Goal: Task Accomplishment & Management: Manage account settings

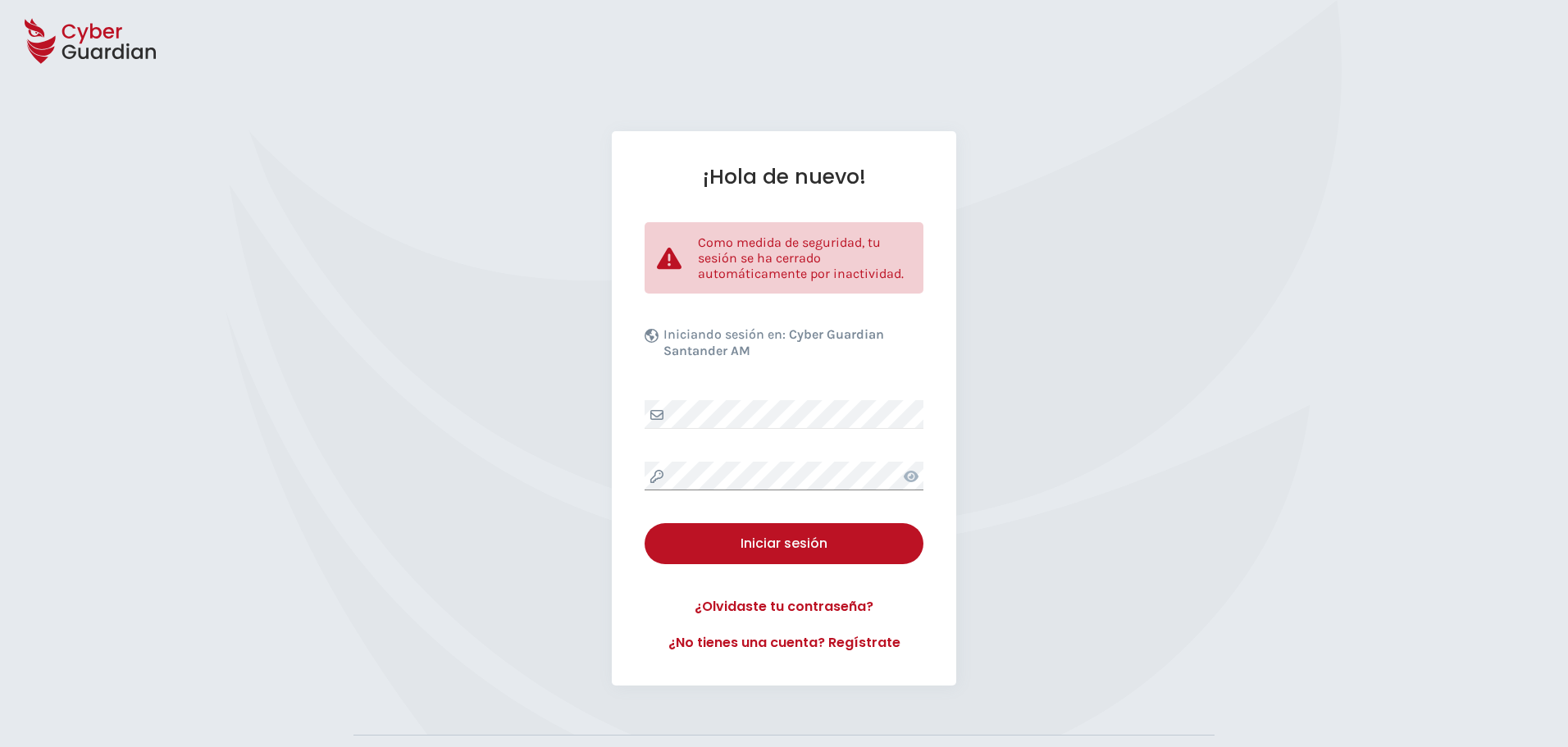
click at [596, 503] on div "¡Hola de nuevo! Como medida de seguridad, tu sesión se ha cerrado automáticamen…" at bounding box center [784, 409] width 1568 height 555
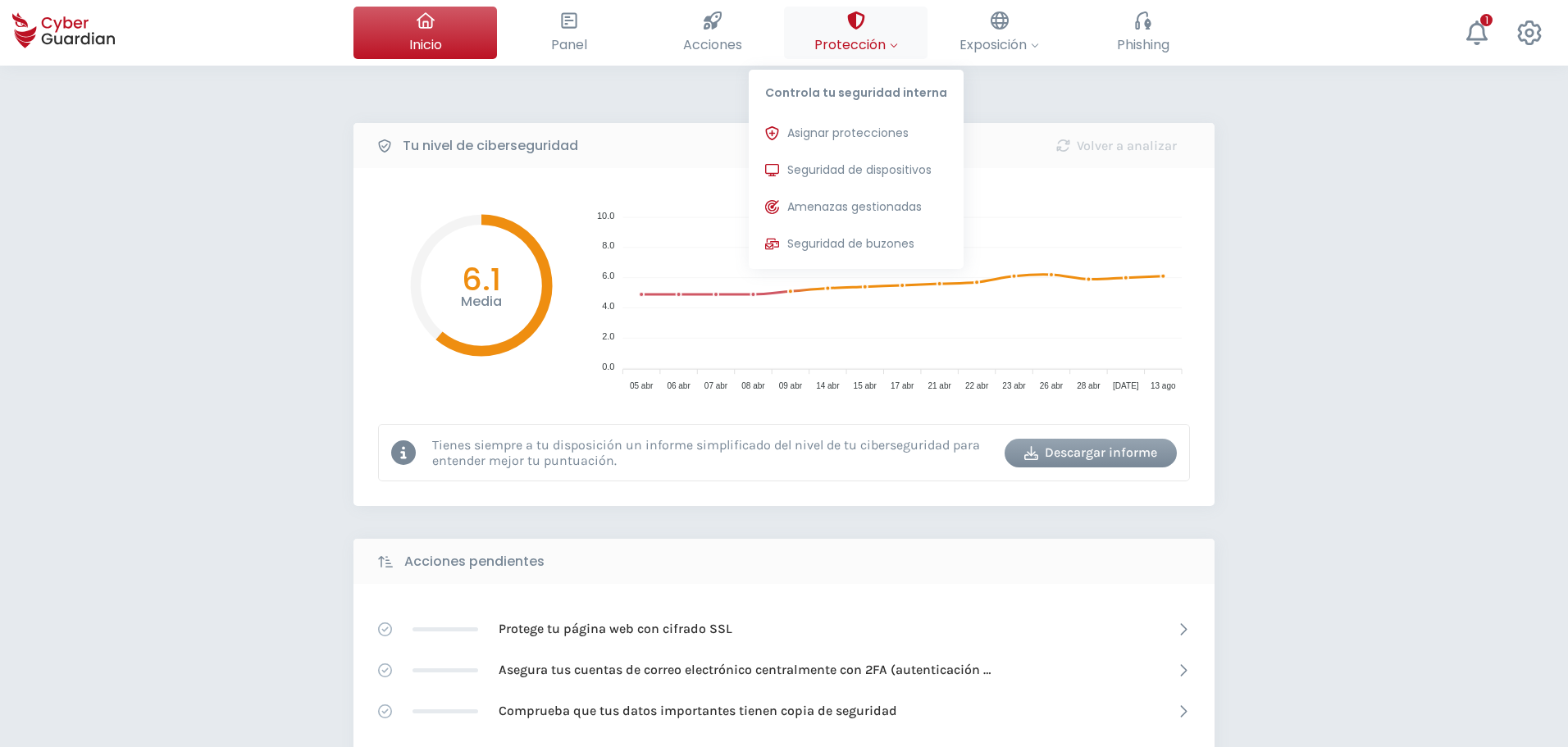
click at [854, 36] on span "Protección" at bounding box center [856, 45] width 84 height 20
click at [878, 166] on span "Seguridad de dispositivos" at bounding box center [859, 170] width 144 height 17
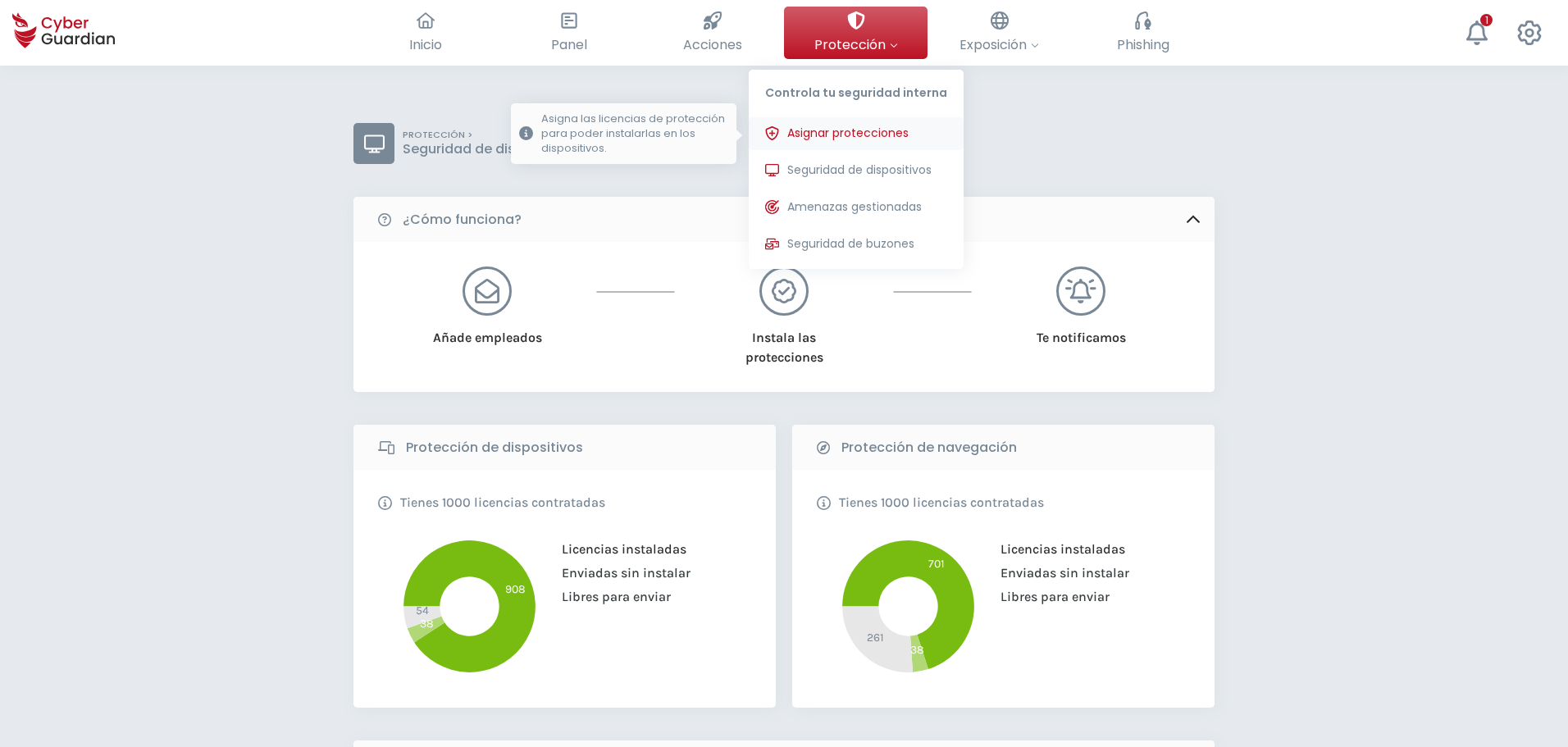
click at [868, 126] on span "Asignar protecciones" at bounding box center [848, 133] width 121 height 17
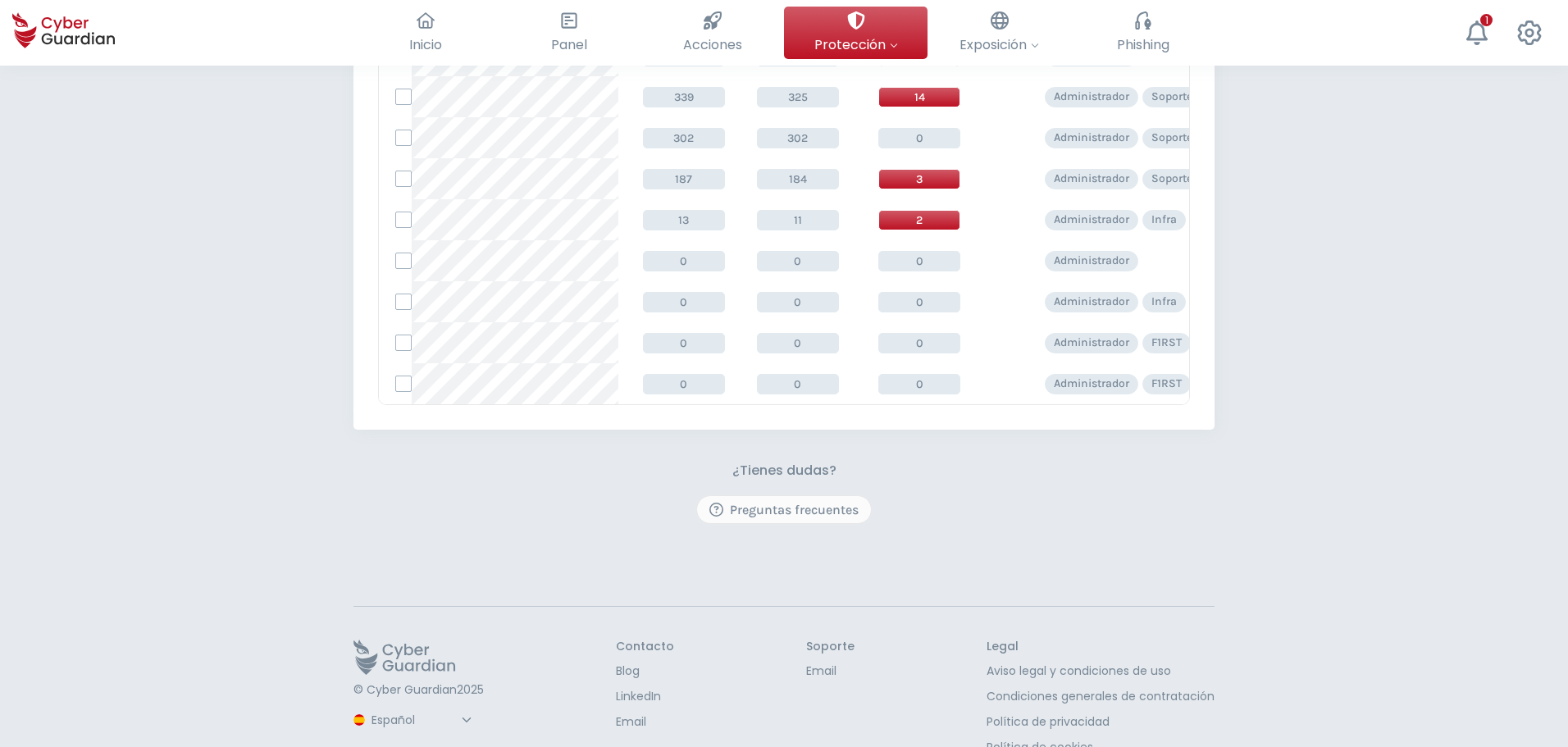
scroll to position [164, 0]
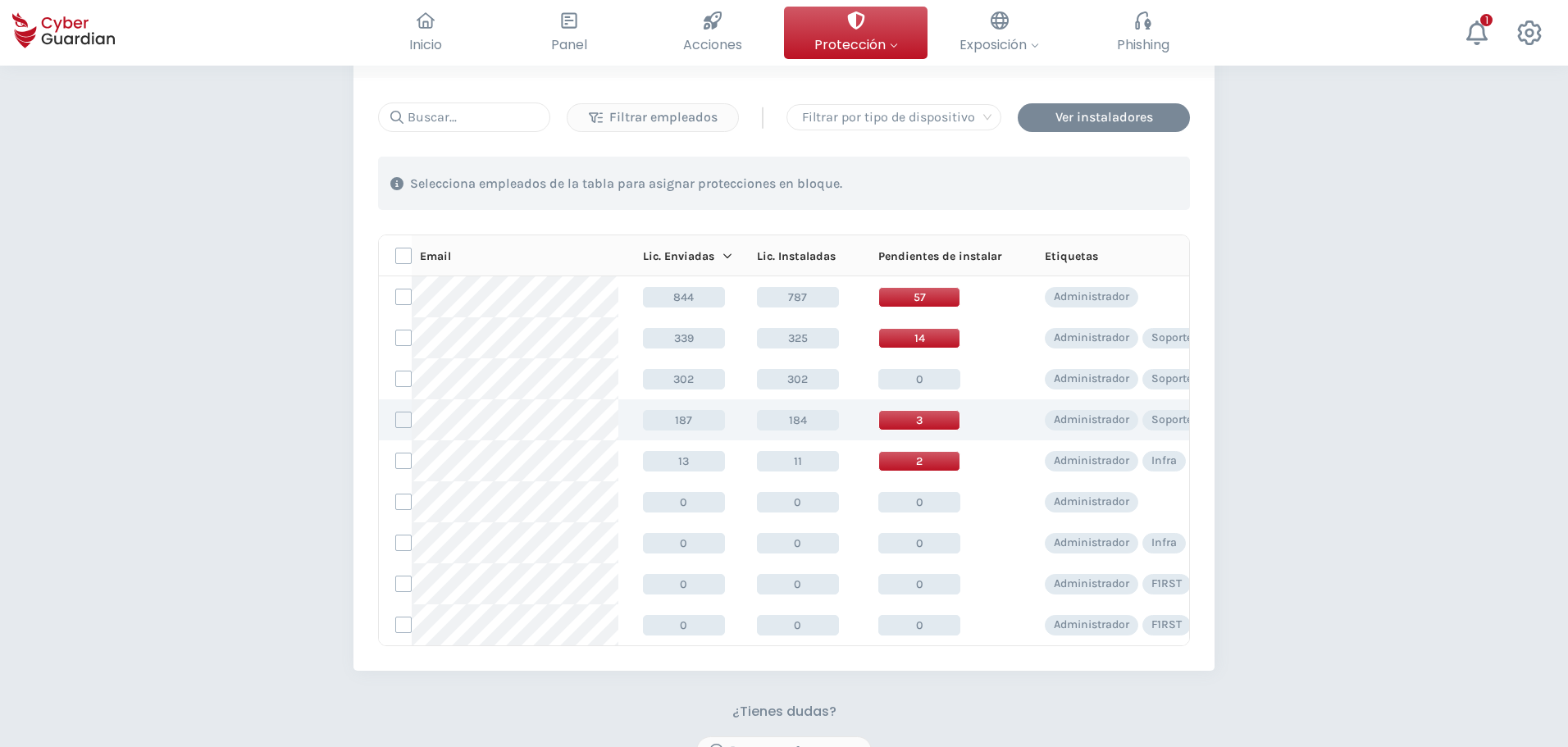
click at [920, 421] on span "3" at bounding box center [919, 421] width 82 height 20
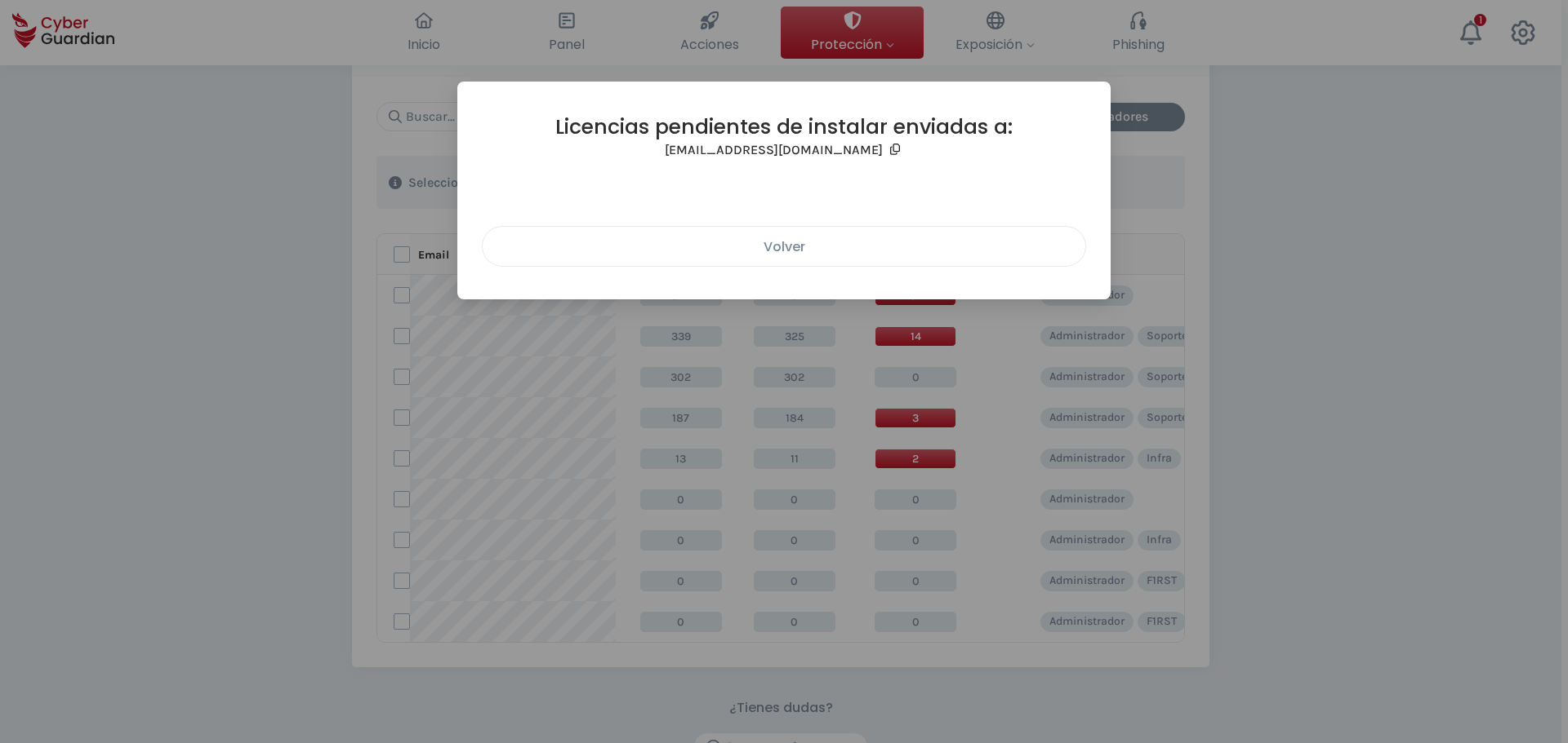
click at [786, 246] on div "Volver" at bounding box center [783, 247] width 578 height 20
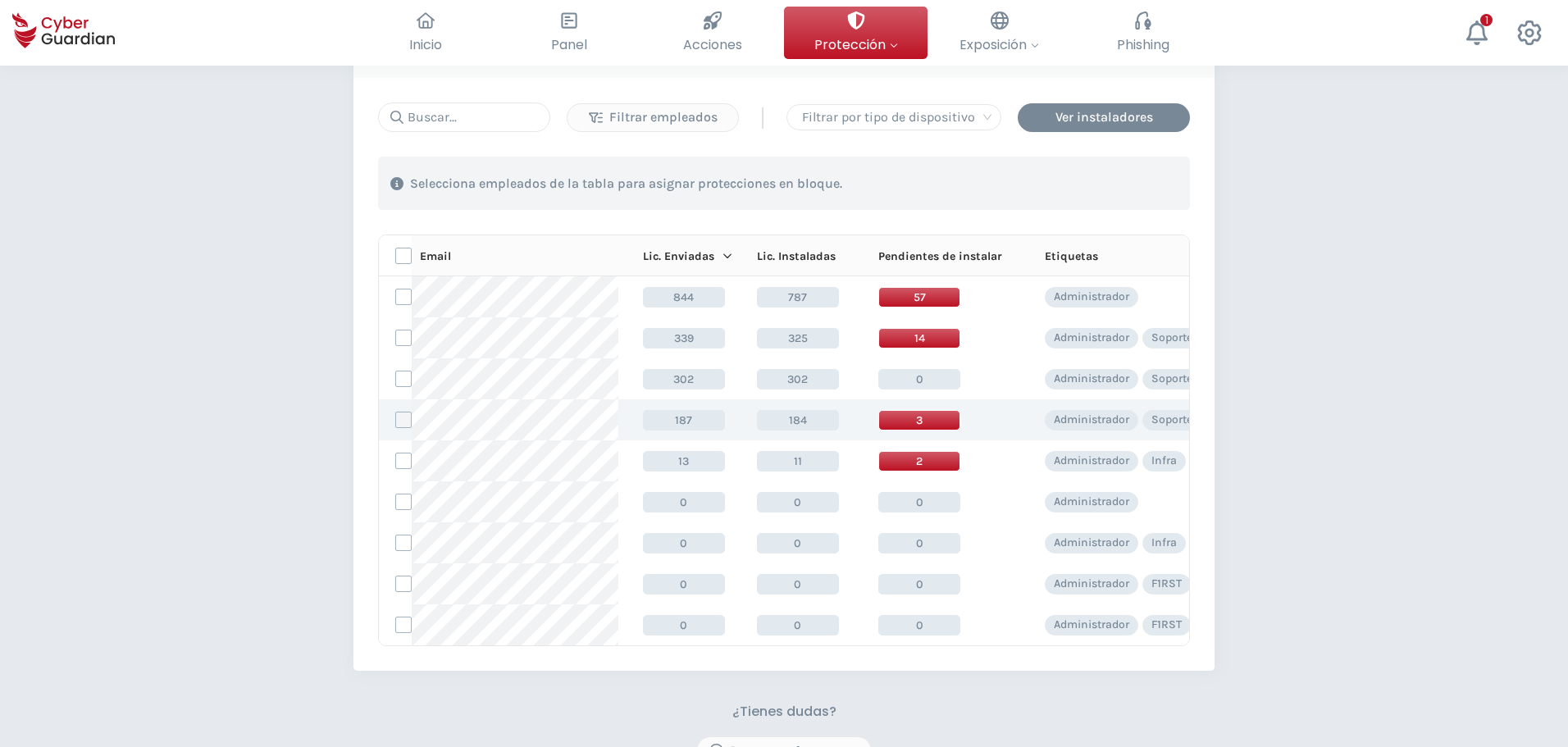
click at [408, 421] on label at bounding box center [403, 420] width 16 height 16
click at [396, 421] on input "checkbox" at bounding box center [396, 420] width 0 height 14
click at [1140, 188] on div "Asignar protecciones" at bounding box center [1090, 183] width 148 height 20
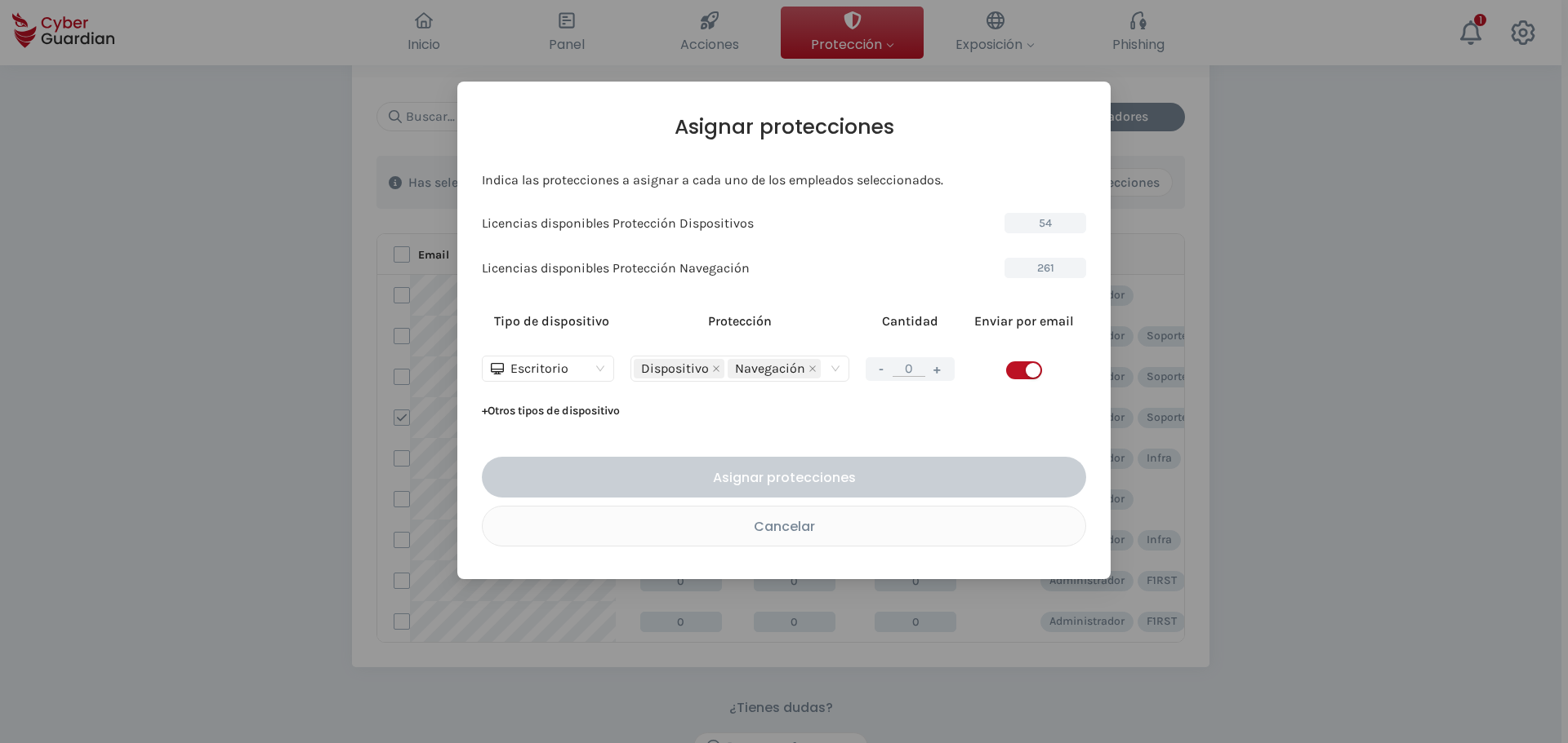
click at [937, 374] on button "+" at bounding box center [937, 369] width 19 height 20
click at [937, 374] on button "+" at bounding box center [937, 369] width 19 height 20
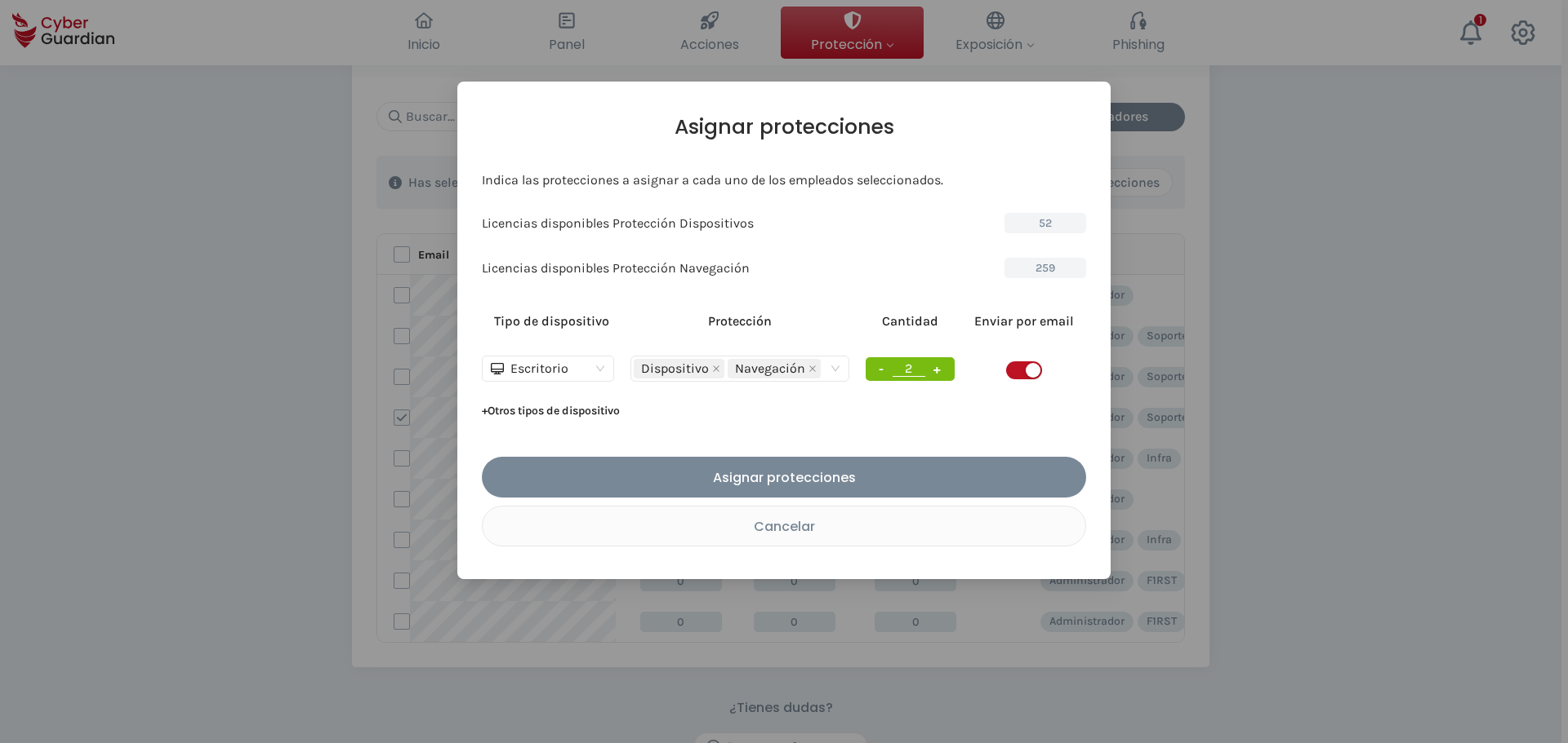
click at [937, 374] on button "+" at bounding box center [937, 369] width 19 height 20
type input "3"
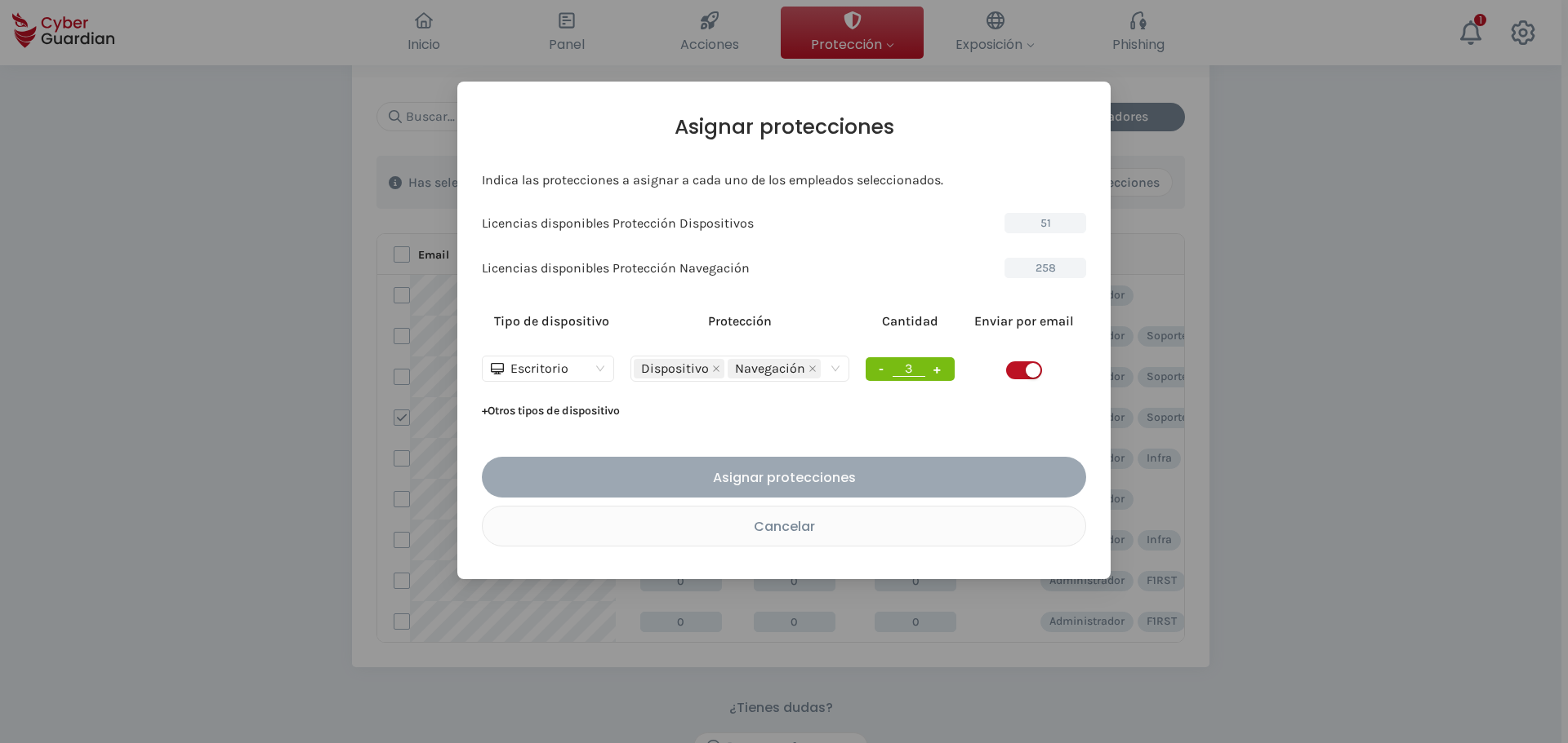
click at [892, 476] on div "Asignar protecciones" at bounding box center [783, 477] width 580 height 20
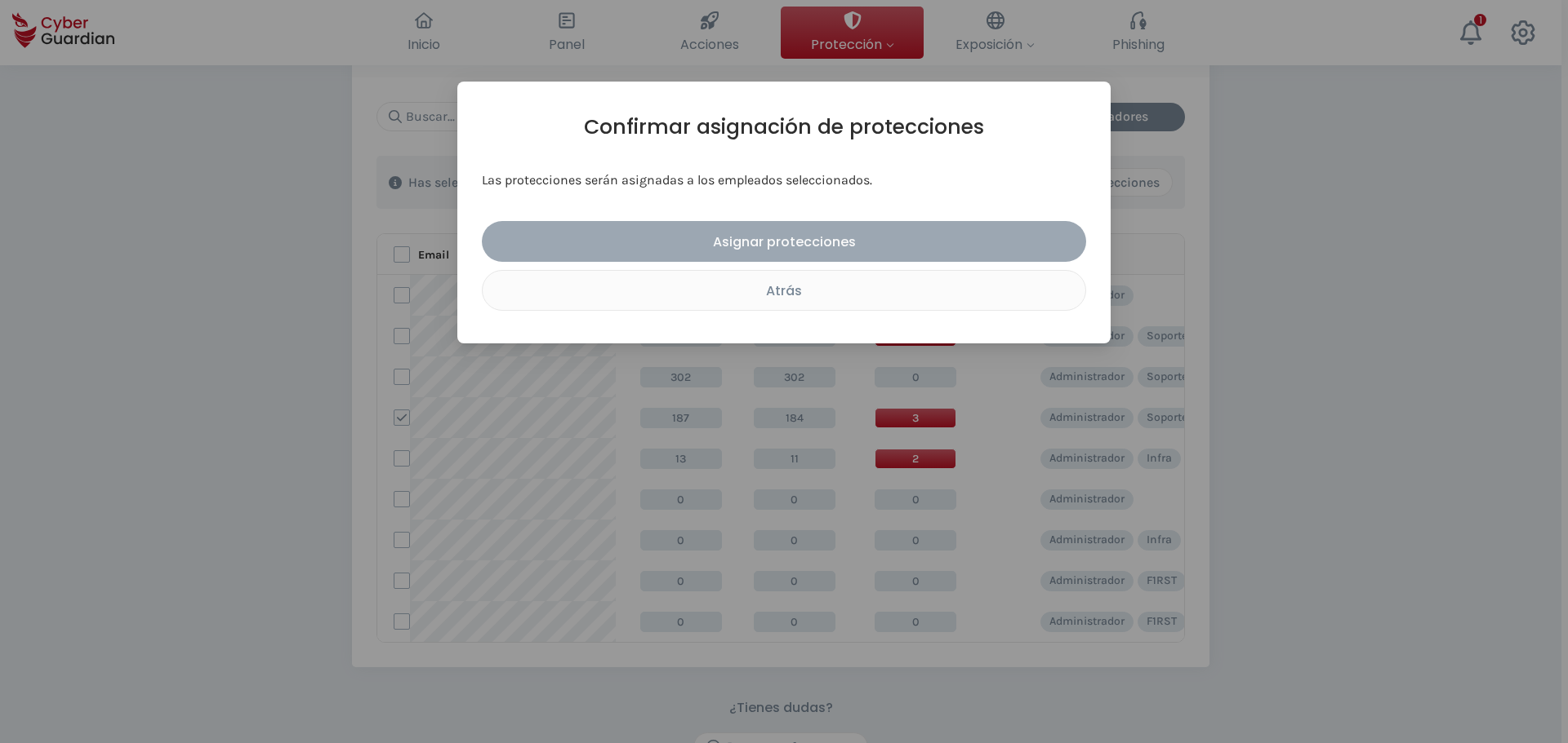
drag, startPoint x: 827, startPoint y: 246, endPoint x: 837, endPoint y: 260, distance: 17.2
click at [827, 248] on div "Asignar protecciones" at bounding box center [783, 242] width 580 height 20
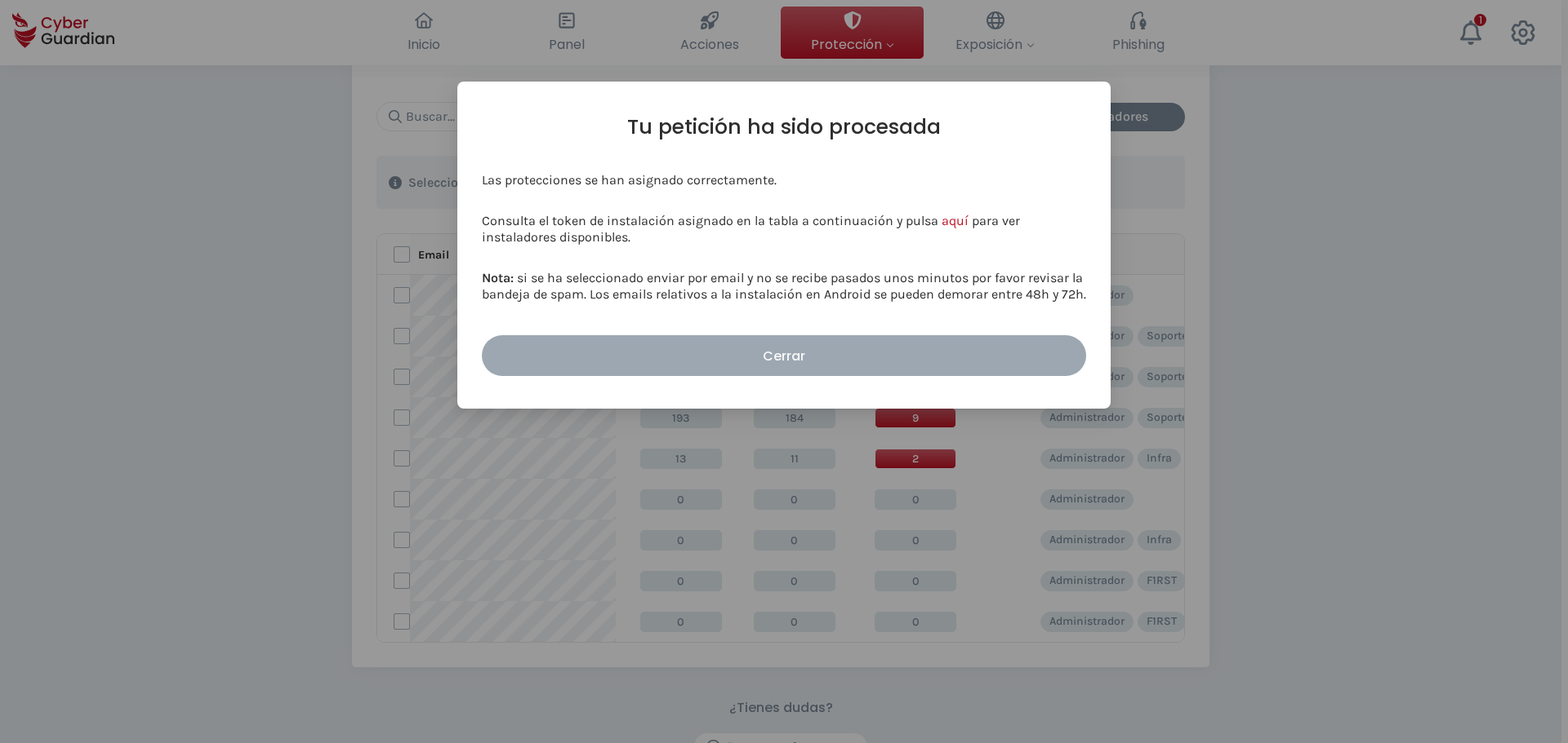
click at [863, 366] on button "Cerrar" at bounding box center [784, 356] width 604 height 40
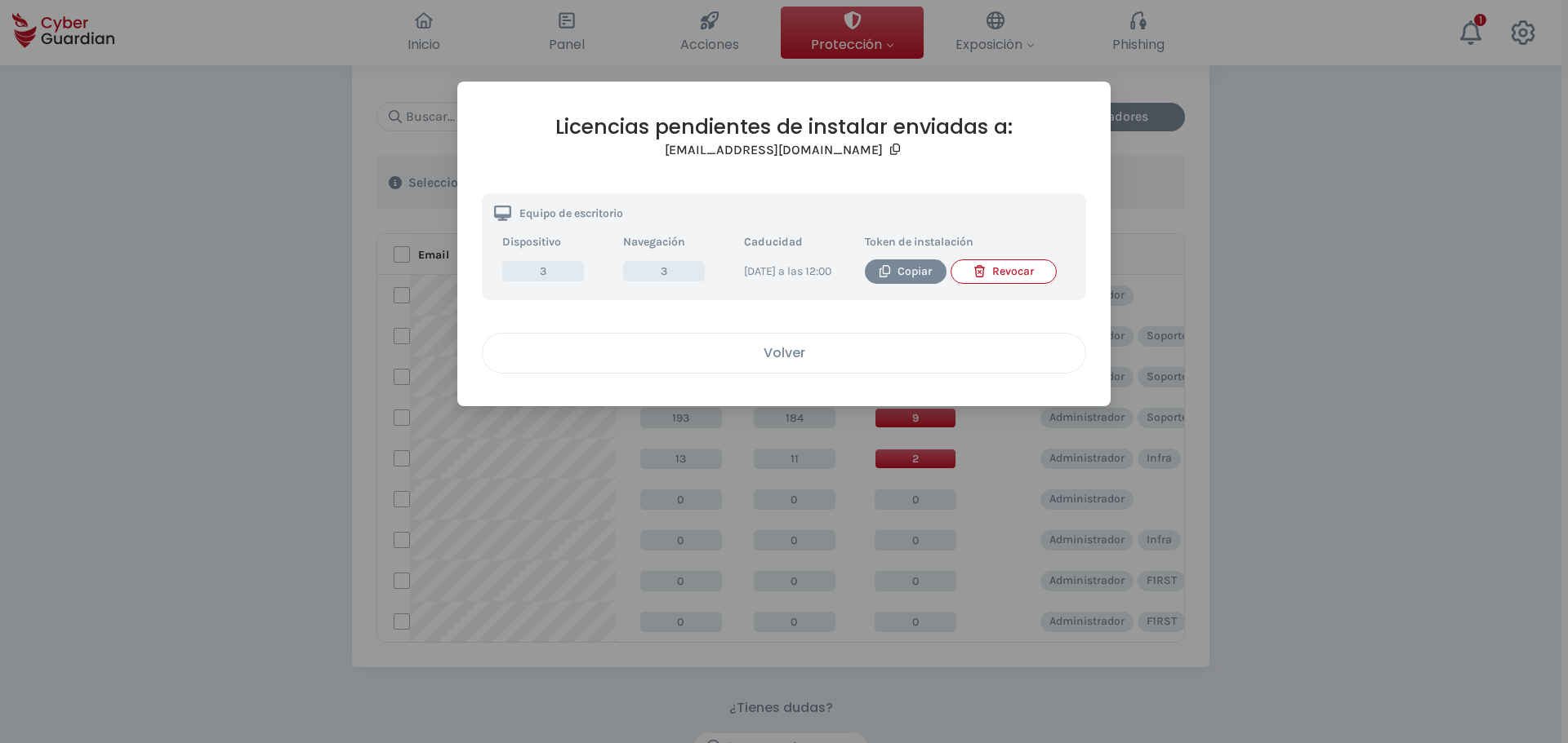
click at [878, 358] on div "Volver" at bounding box center [783, 353] width 578 height 20
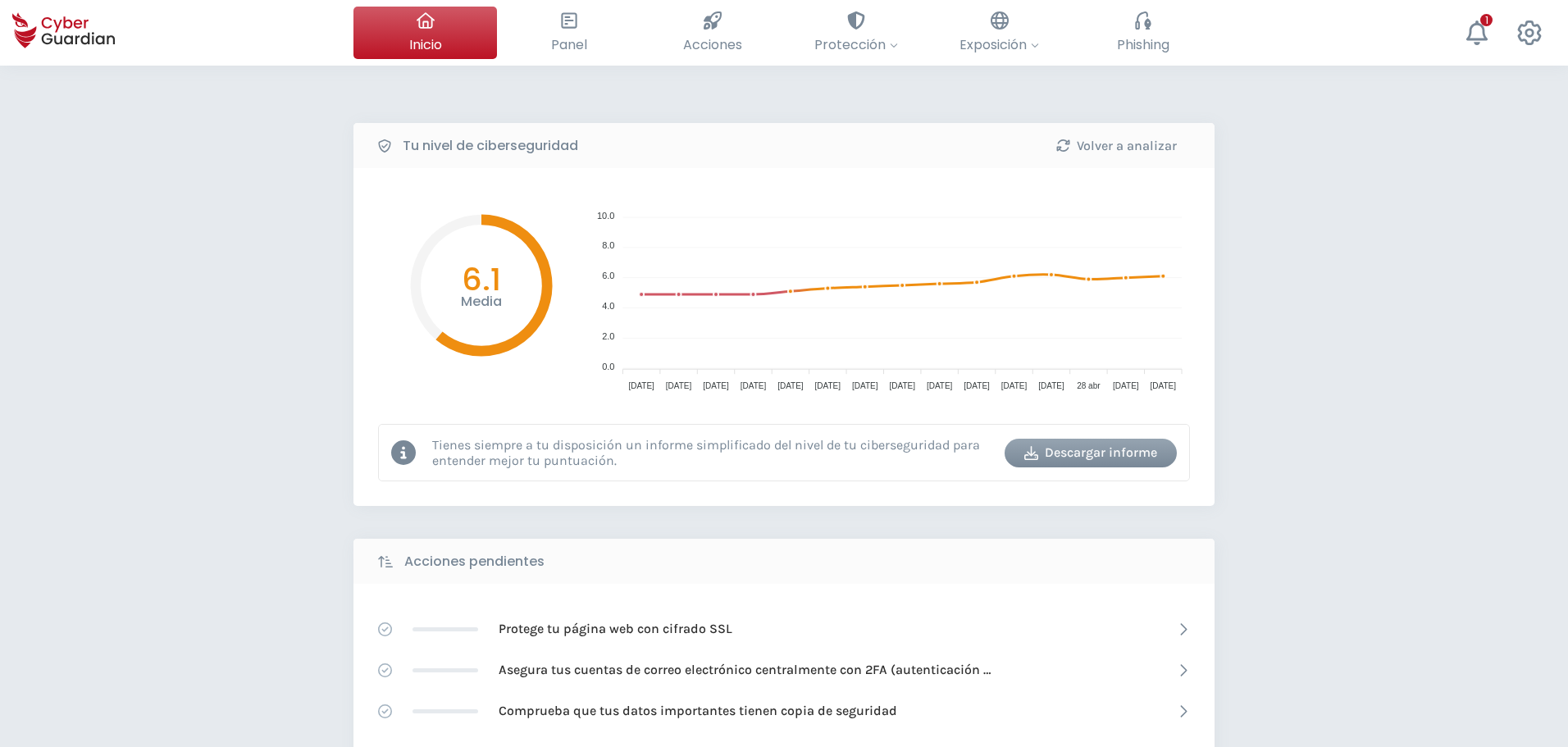
click at [303, 337] on div "Tu nivel de ciberseguridad Volver a analizar Media 6.1 10.0 10.0 8.0 8.0 6.0 6.…" at bounding box center [784, 729] width 1568 height 1329
click at [282, 461] on div "Tu nivel de ciberseguridad Volver a analizar Media 6.1 10.0 10.0 8.0 8.0 6.0 6.…" at bounding box center [784, 729] width 1568 height 1329
click at [128, 354] on div "Tu nivel de ciberseguridad Volver a analizar Media 6.1 10.0 10.0 8.0 8.0 6.0 6.…" at bounding box center [784, 729] width 1568 height 1329
click at [1048, 276] on circle at bounding box center [1051, 274] width 14 height 14
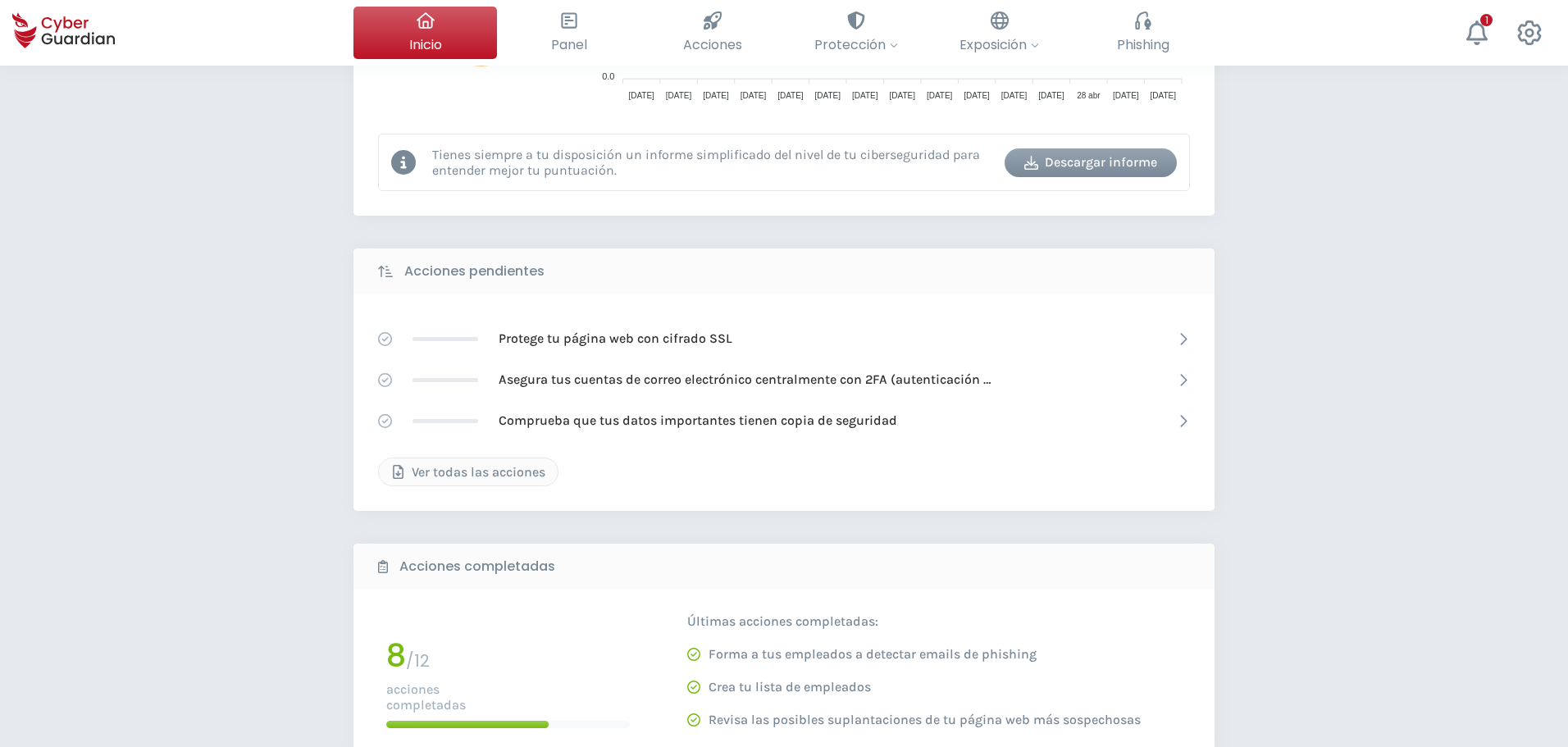
scroll to position [493, 0]
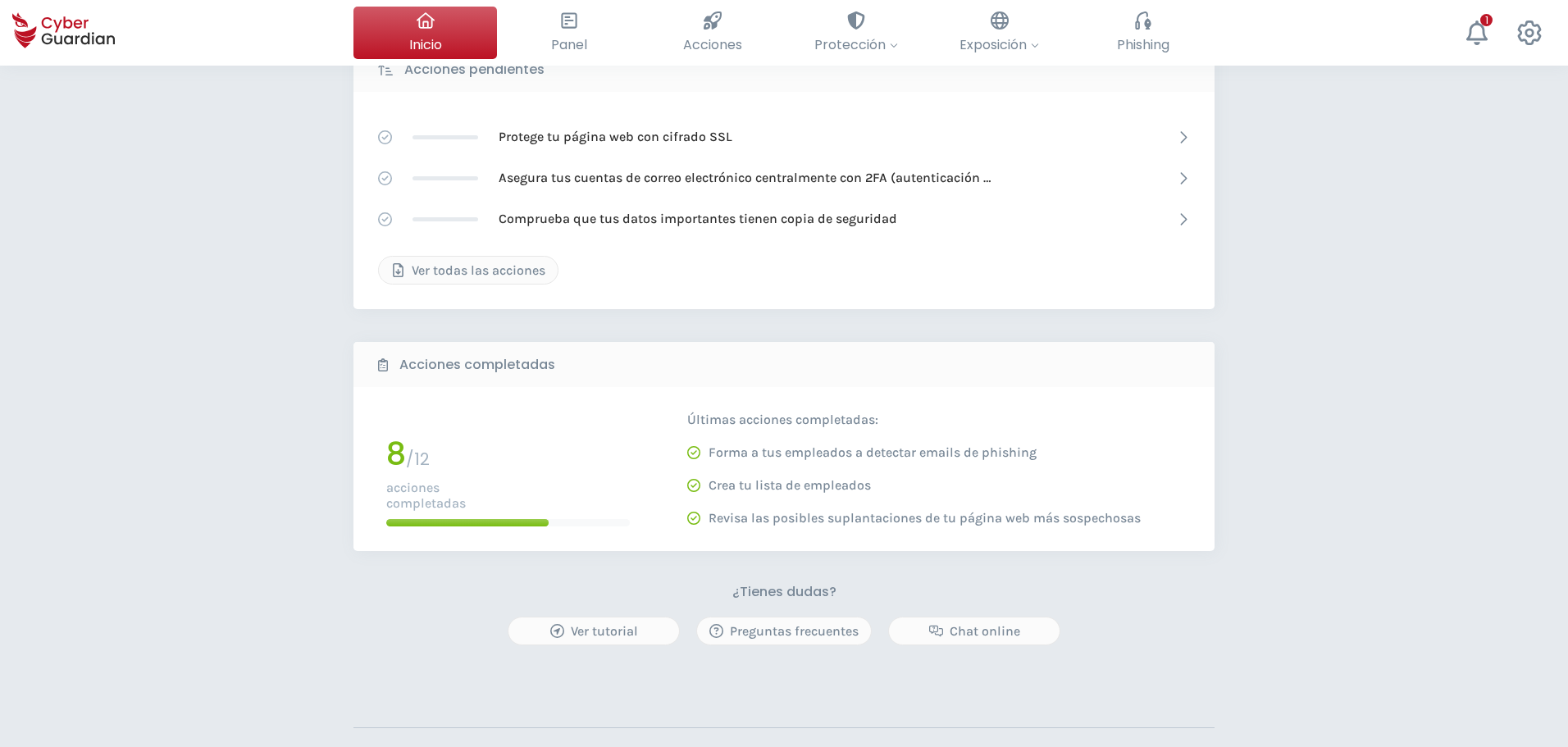
drag, startPoint x: 142, startPoint y: 354, endPoint x: 215, endPoint y: 383, distance: 78.5
click at [142, 355] on div "Tu nivel de ciberseguridad Volver a analizar Media 6.1 10.0 10.0 8.0 8.0 6.0 6.…" at bounding box center [784, 237] width 1568 height 1329
click at [125, 410] on div "Tu nivel de ciberseguridad Volver a analizar Media 6.1 10.0 10.0 8.0 8.0 6.0 6.…" at bounding box center [784, 237] width 1568 height 1329
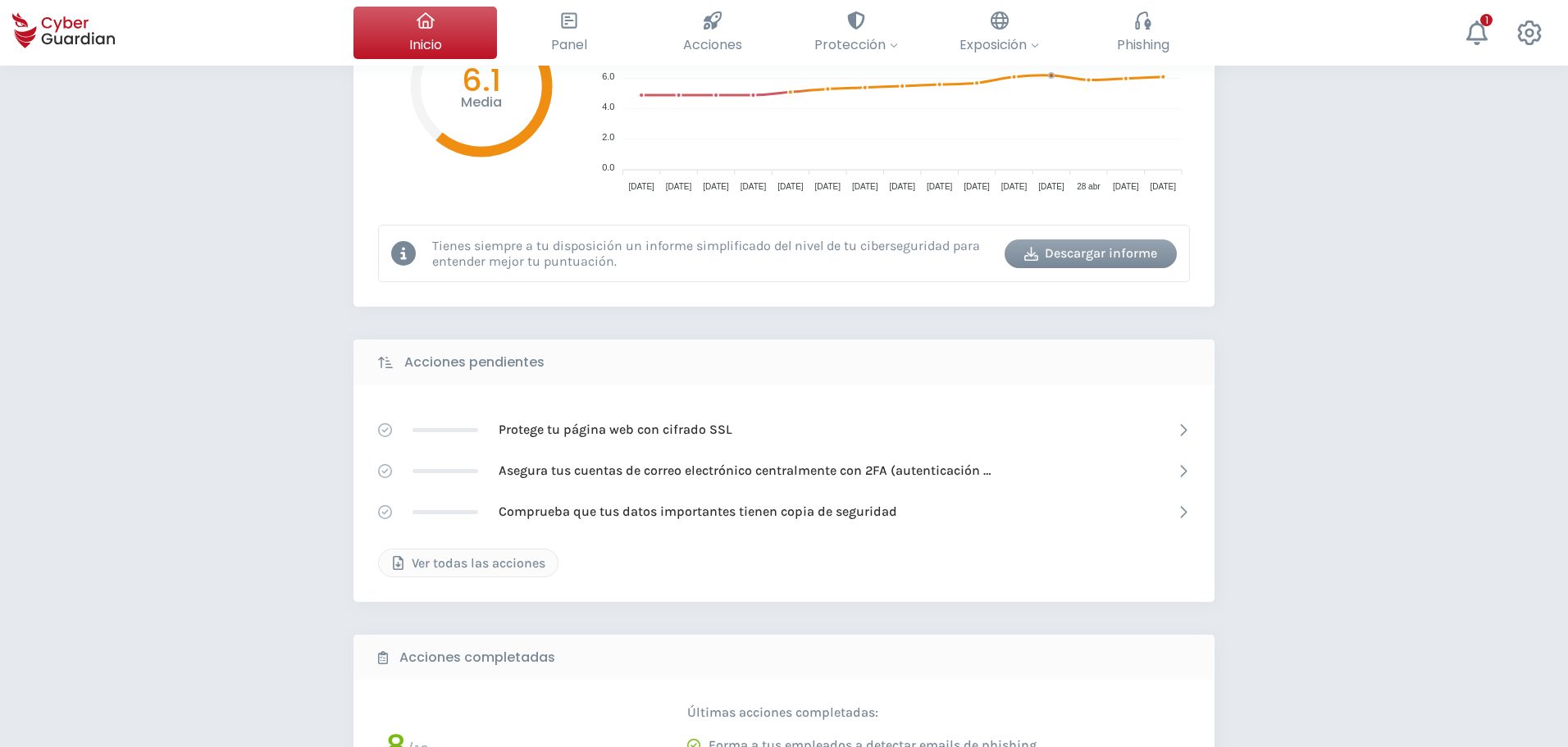
scroll to position [0, 0]
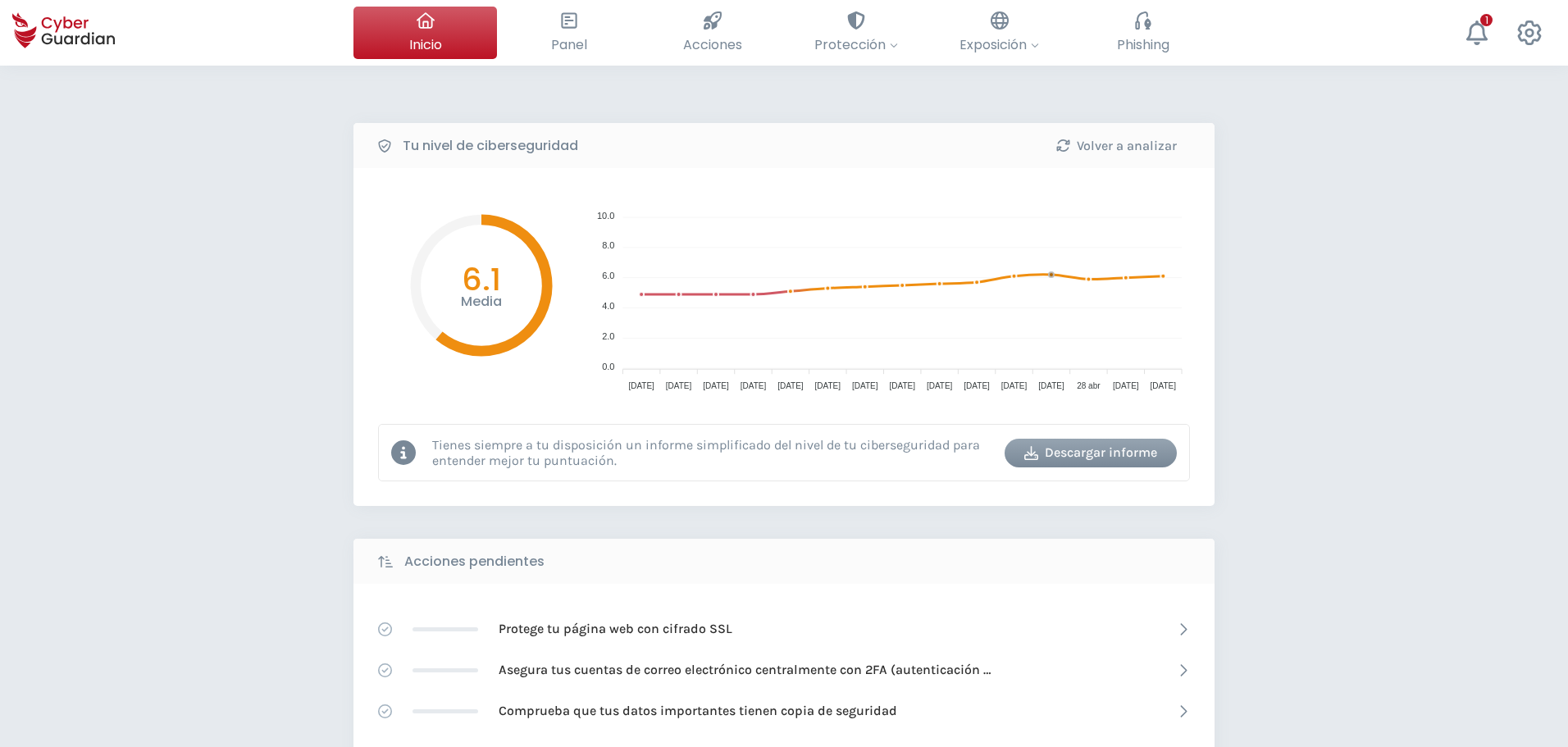
click at [867, 59] on div "Inicio El resumen de tu ciberseguridad Panel Revisa toda tu seguridad de un vis…" at bounding box center [784, 32] width 1568 height 65
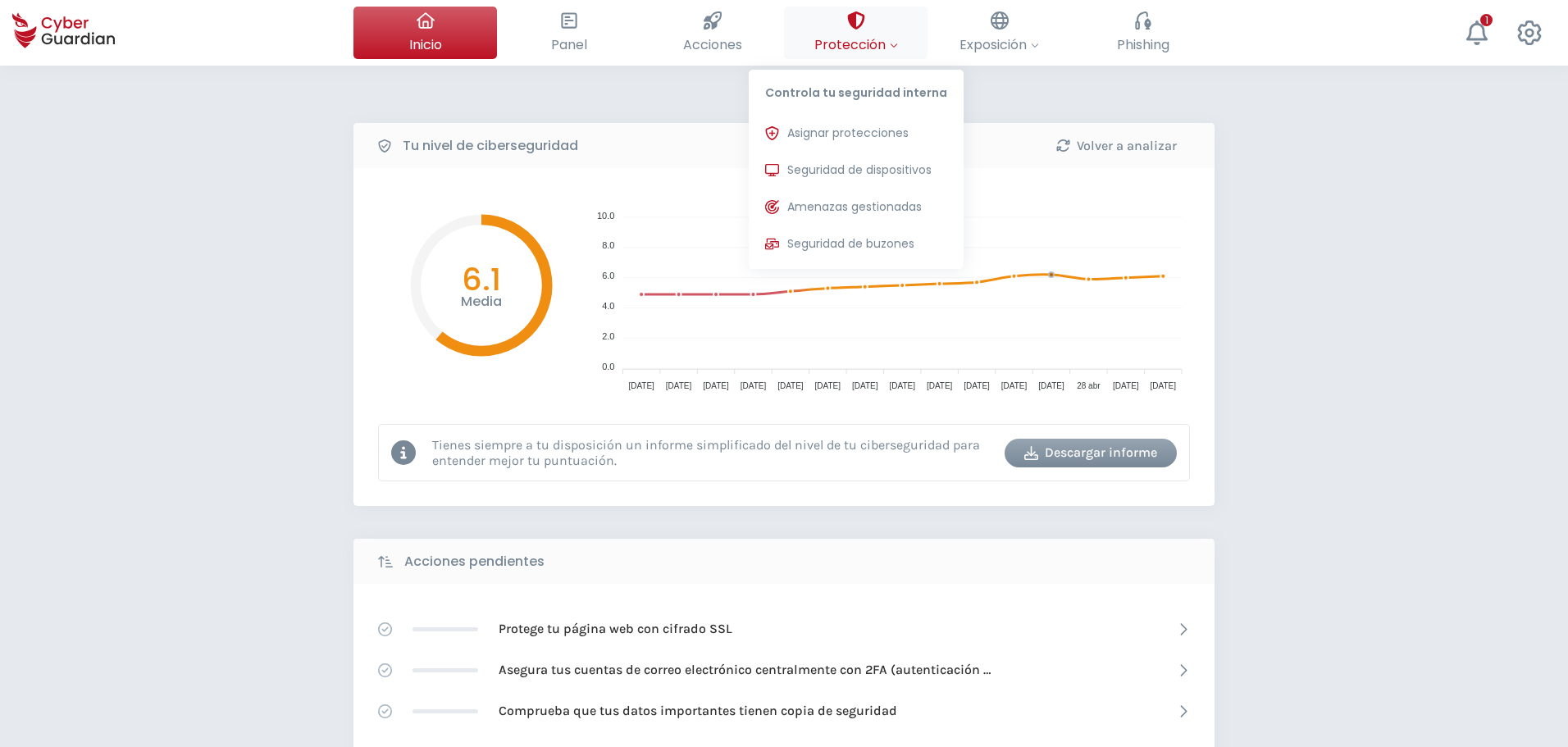
click at [860, 39] on span "Protección" at bounding box center [856, 45] width 84 height 20
click at [809, 203] on span "Amenazas gestionadas" at bounding box center [854, 207] width 135 height 17
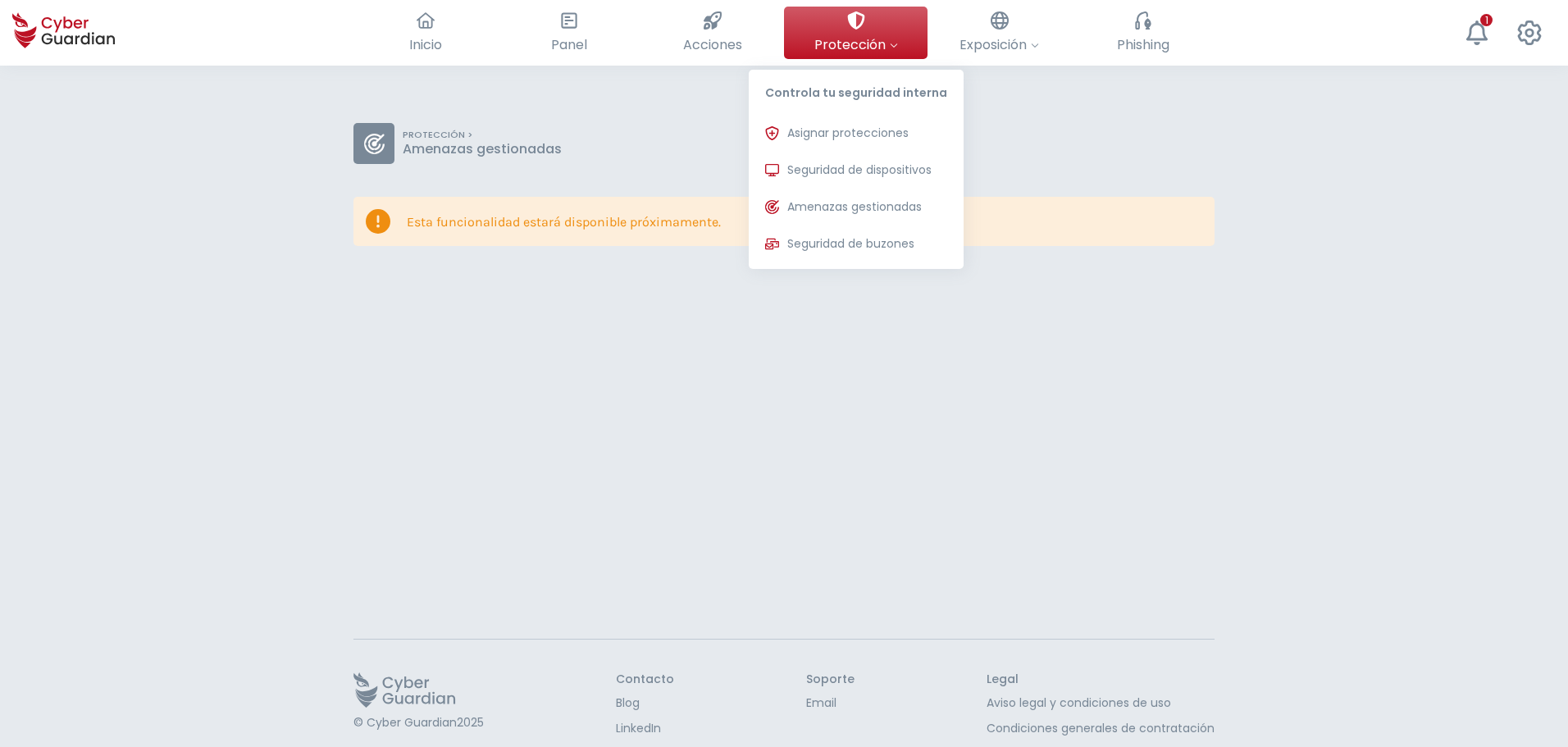
click at [854, 13] on icon at bounding box center [855, 20] width 17 height 18
drag, startPoint x: 868, startPoint y: 167, endPoint x: 48, endPoint y: 280, distance: 827.7
click at [868, 166] on span "Seguridad de dispositivos" at bounding box center [859, 170] width 144 height 17
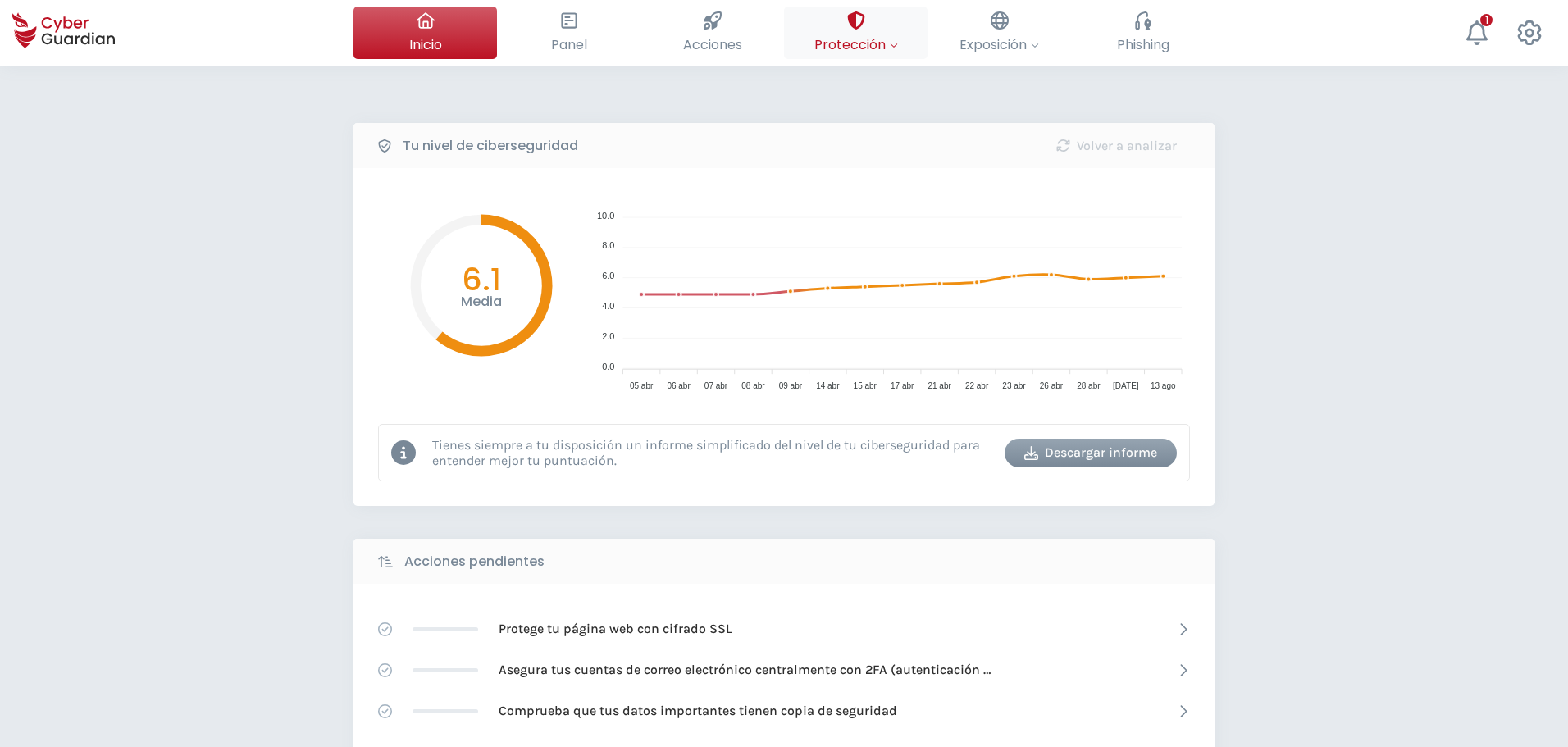
click at [853, 31] on div at bounding box center [855, 20] width 18 height 28
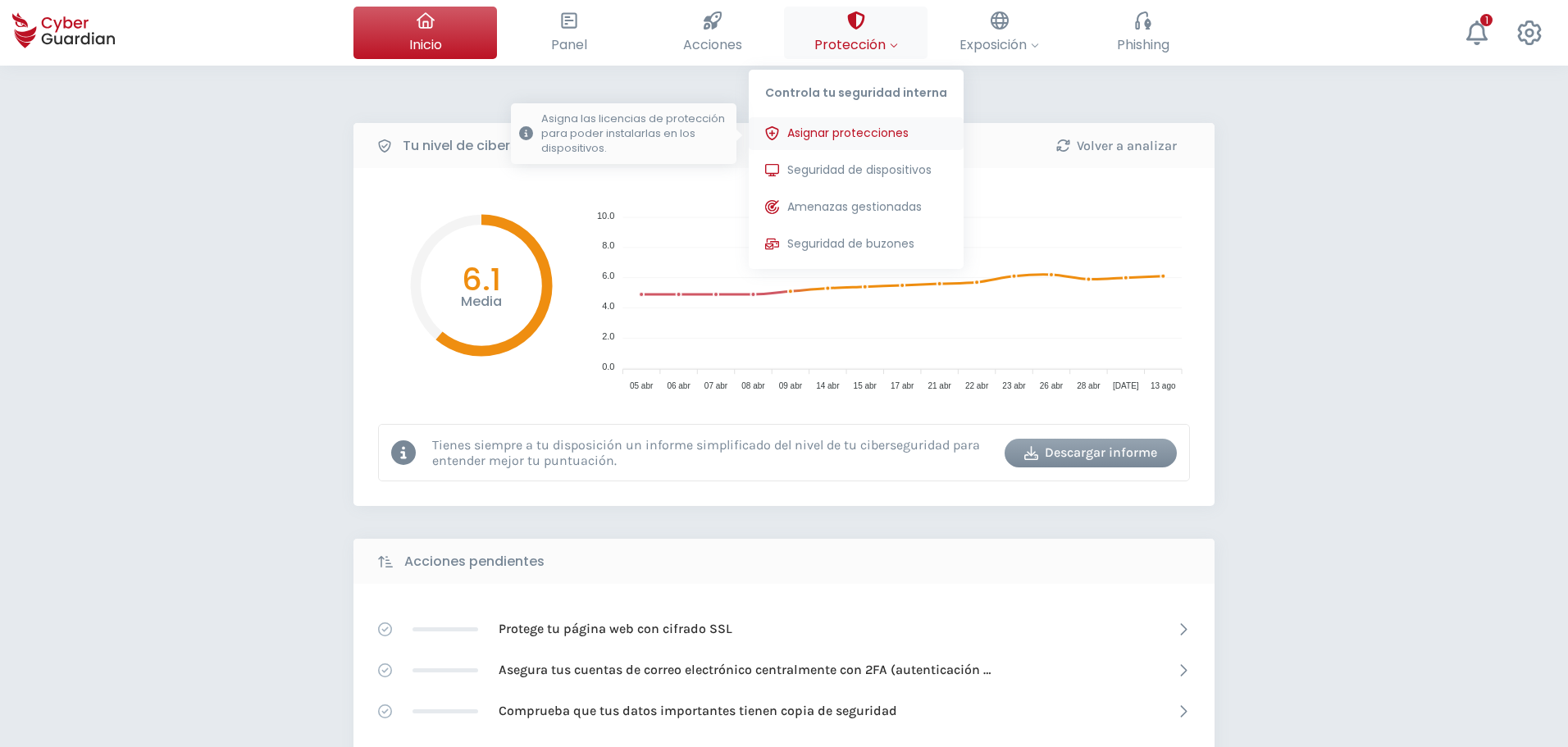
click at [874, 137] on span "Asignar protecciones" at bounding box center [848, 133] width 121 height 17
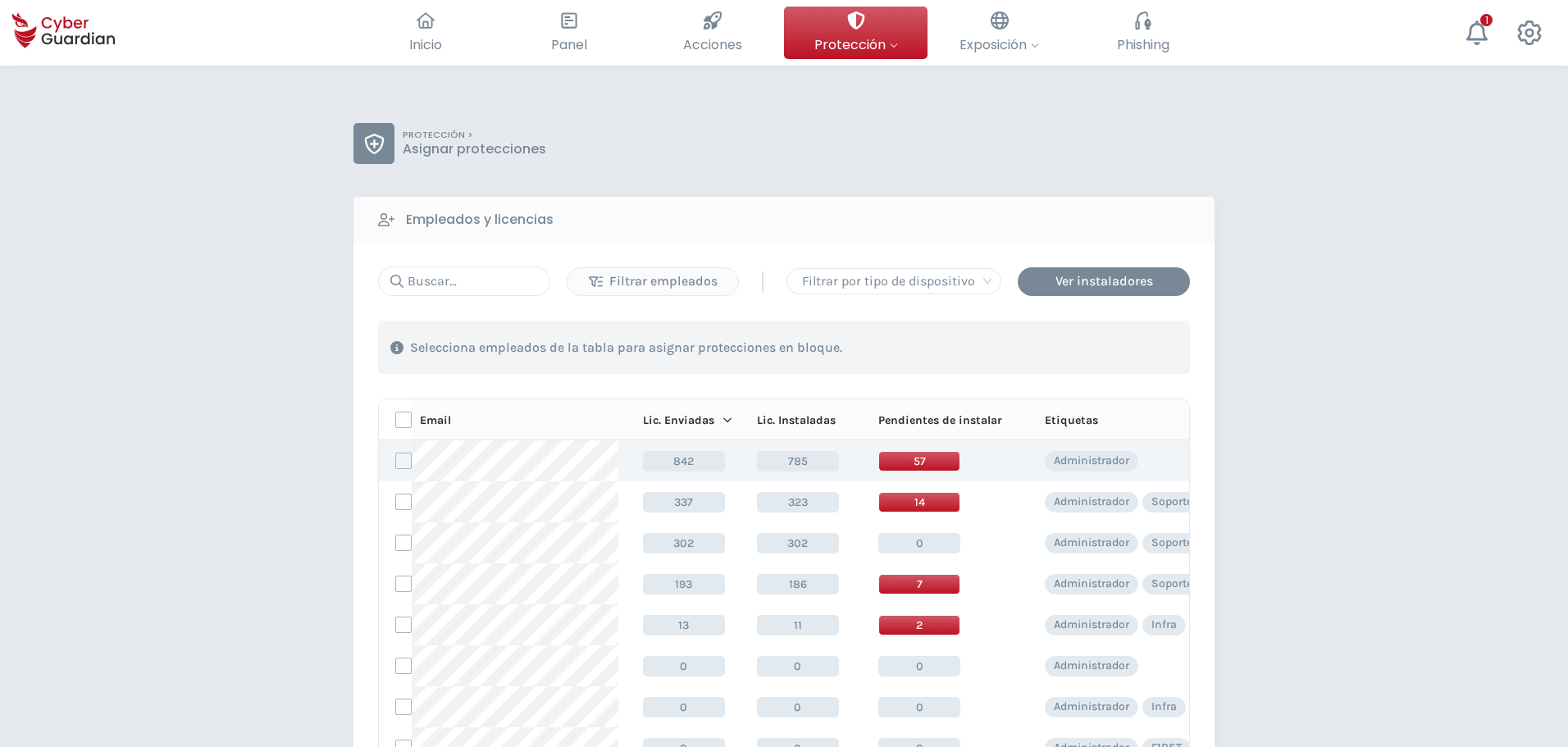
click at [911, 465] on span "57" at bounding box center [919, 461] width 82 height 20
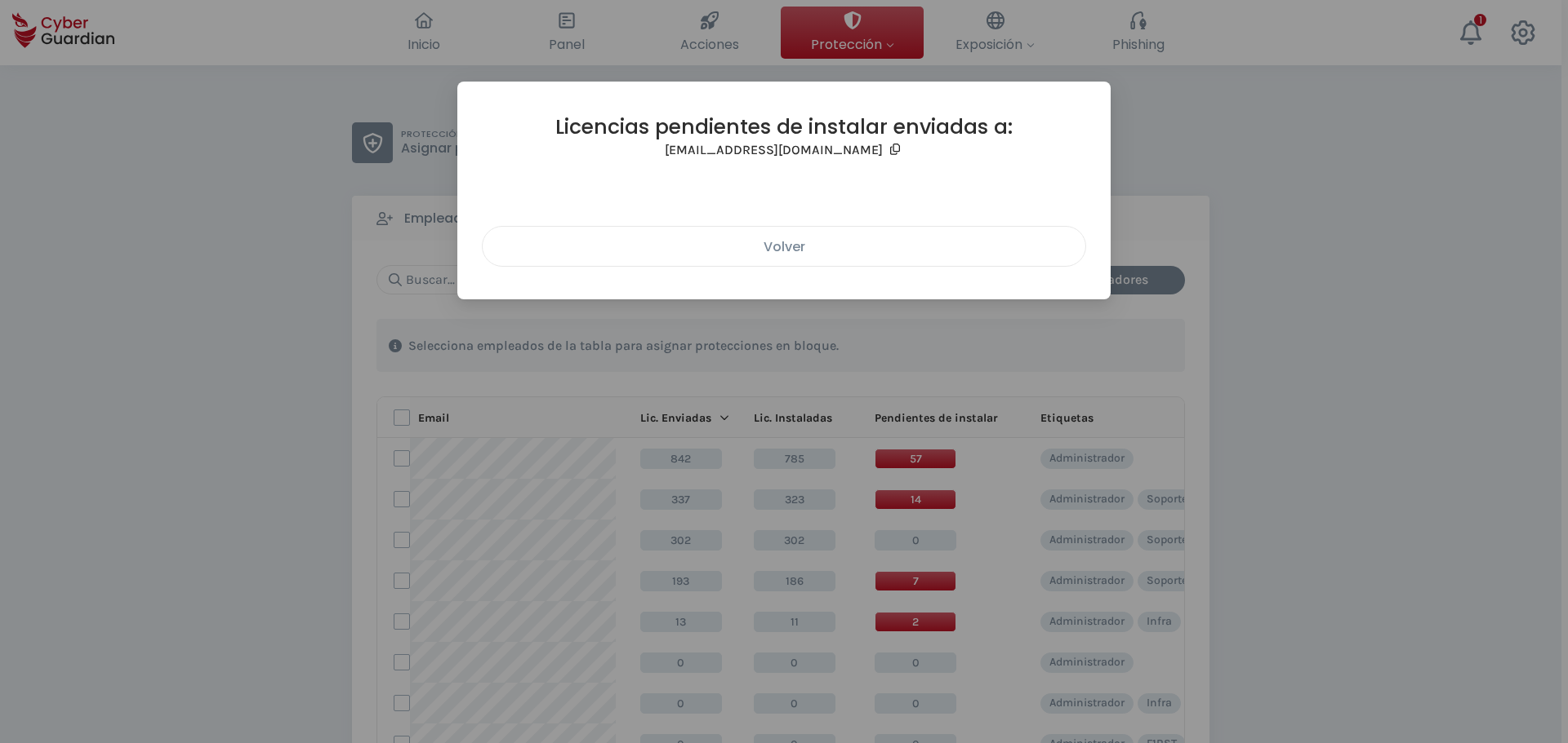
click at [827, 249] on div "Volver" at bounding box center [783, 247] width 578 height 20
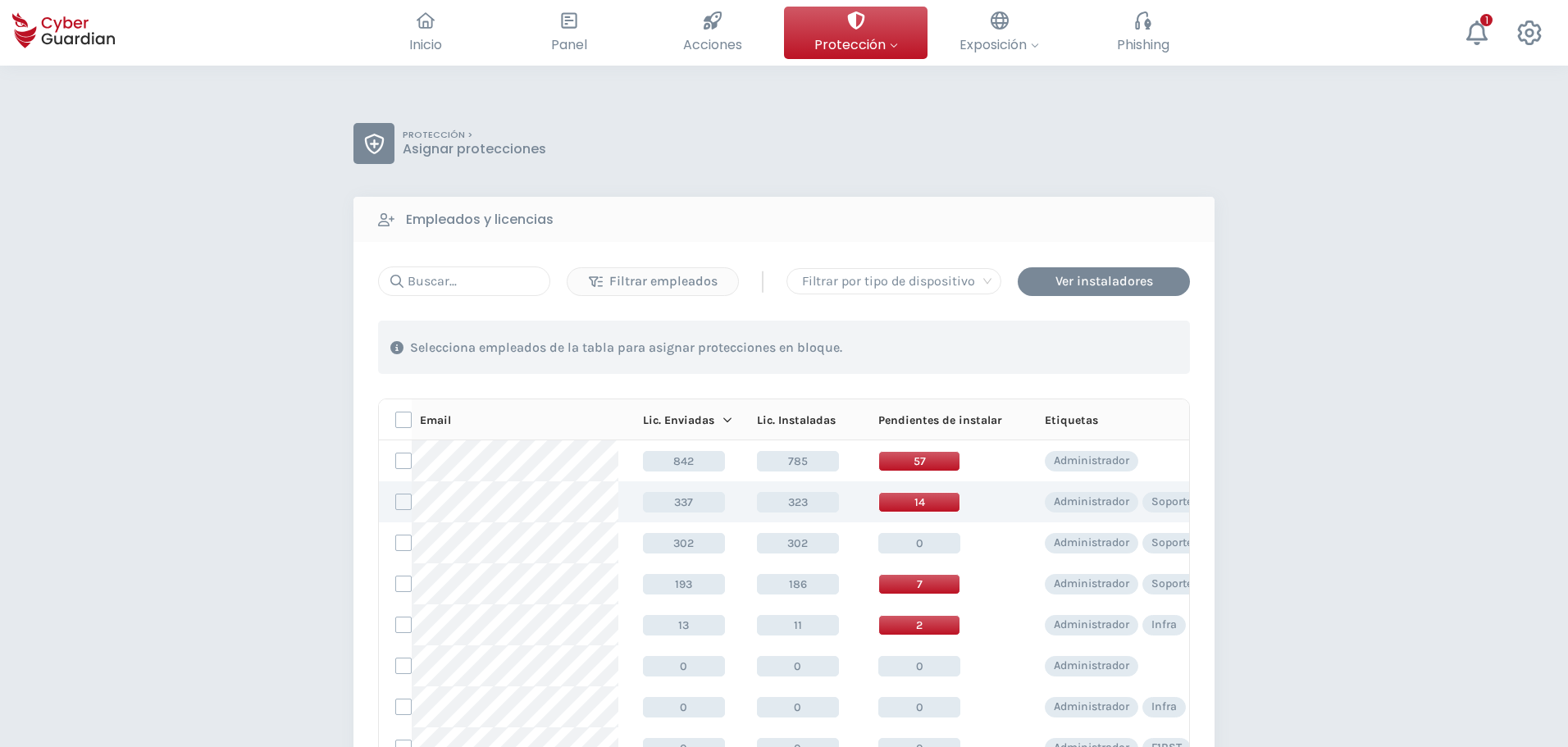
click at [903, 497] on span "14" at bounding box center [919, 503] width 82 height 20
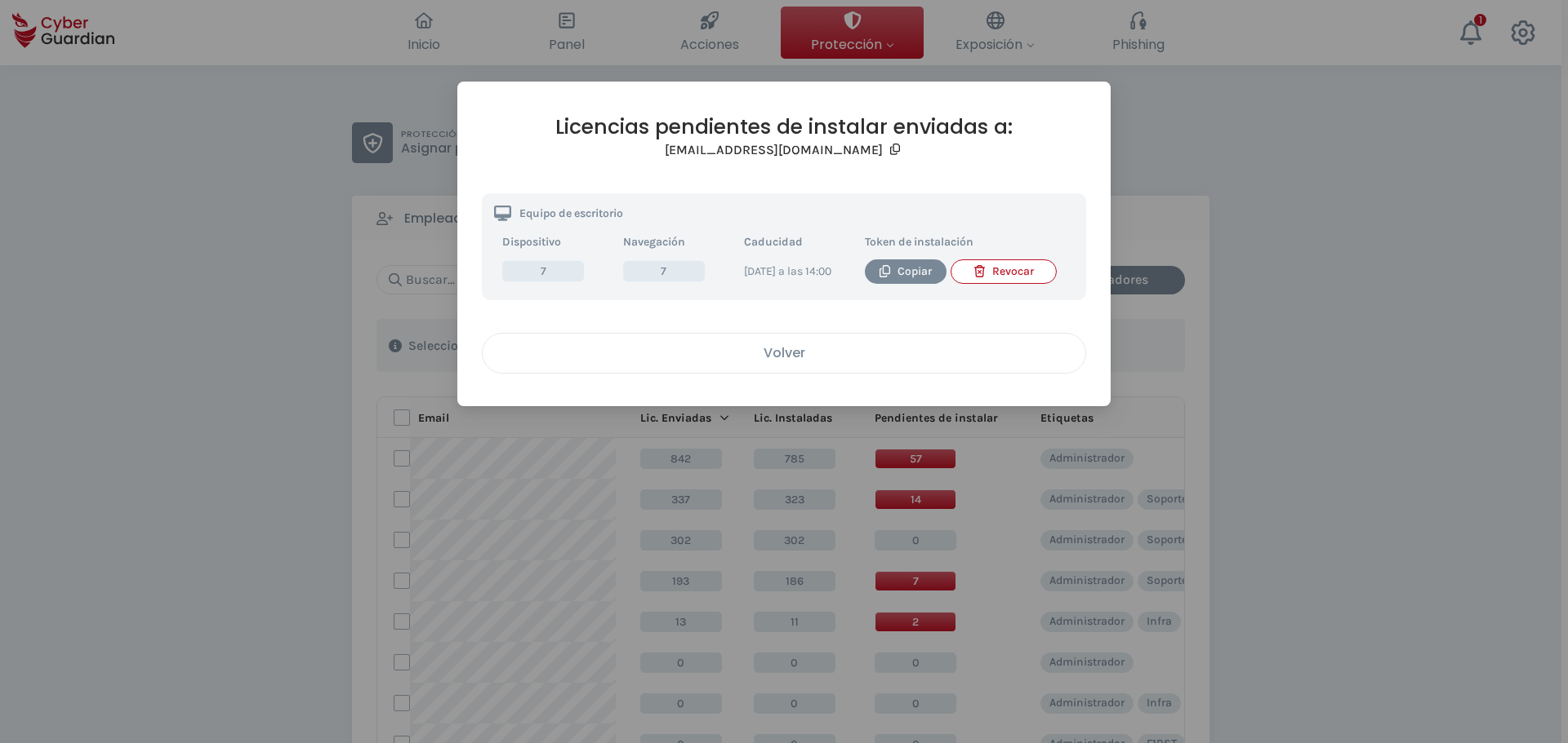
click at [823, 374] on button "Volver" at bounding box center [784, 353] width 604 height 40
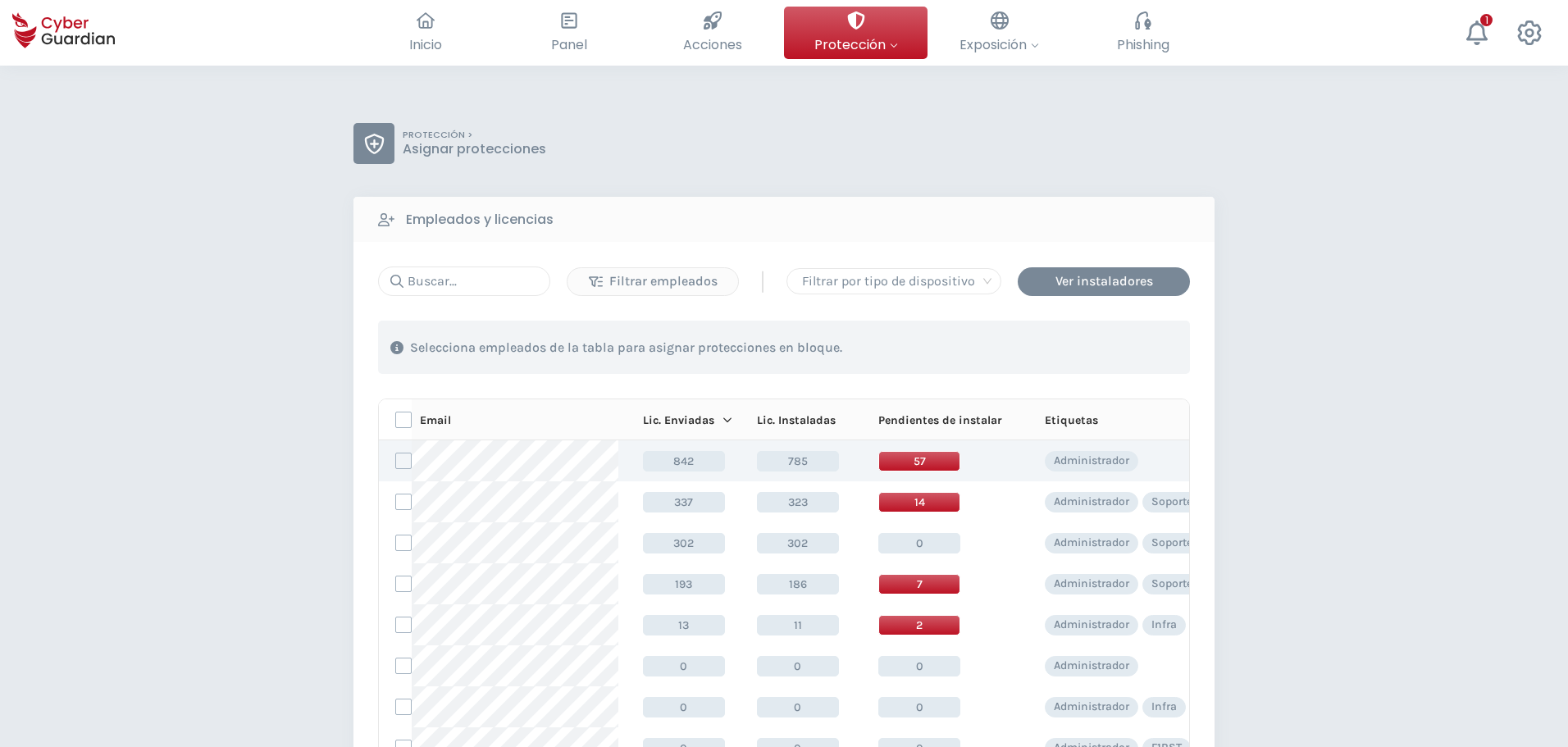
click at [934, 454] on span "57" at bounding box center [919, 461] width 82 height 20
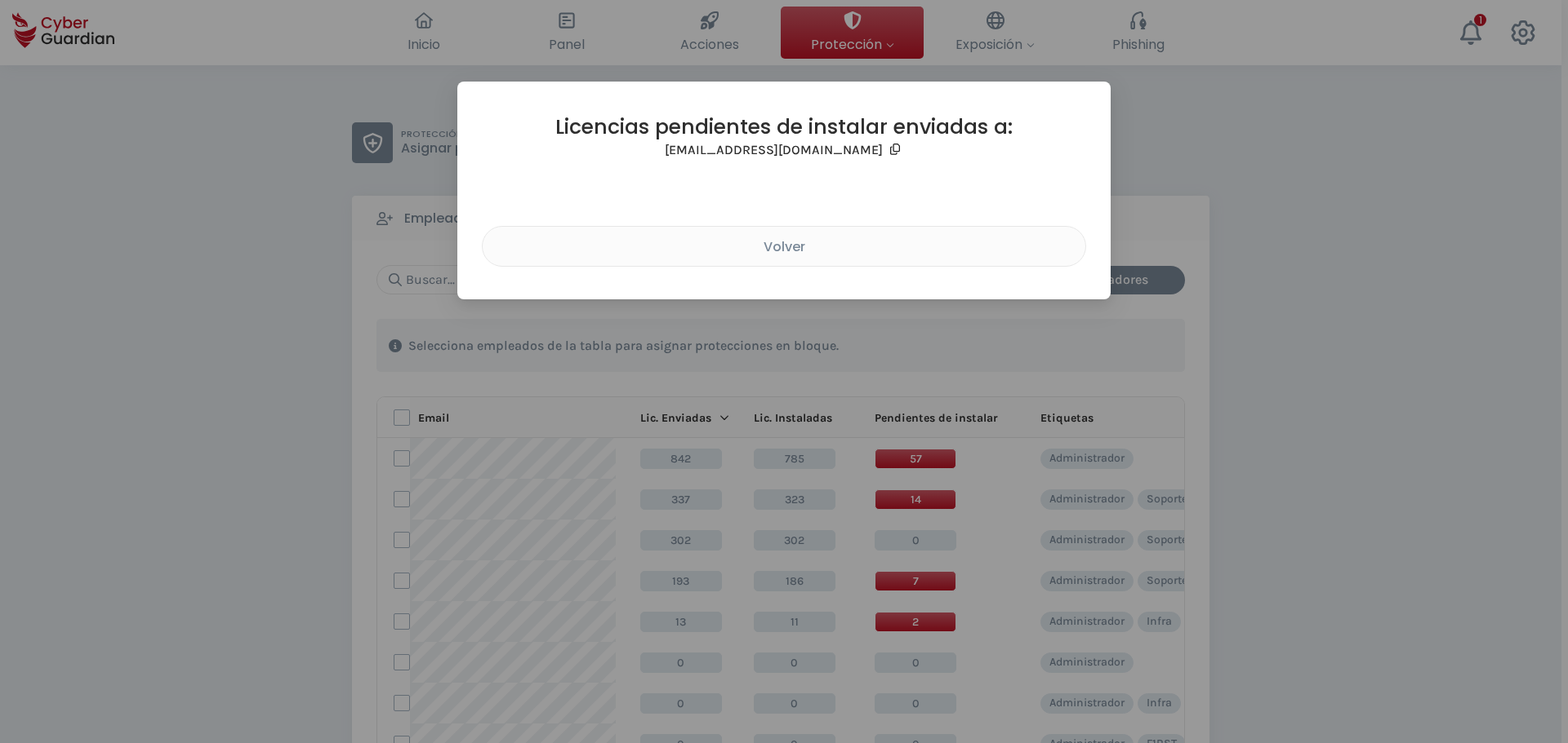
drag, startPoint x: 789, startPoint y: 236, endPoint x: 772, endPoint y: 273, distance: 40.7
click at [789, 238] on div "Volver" at bounding box center [783, 247] width 578 height 20
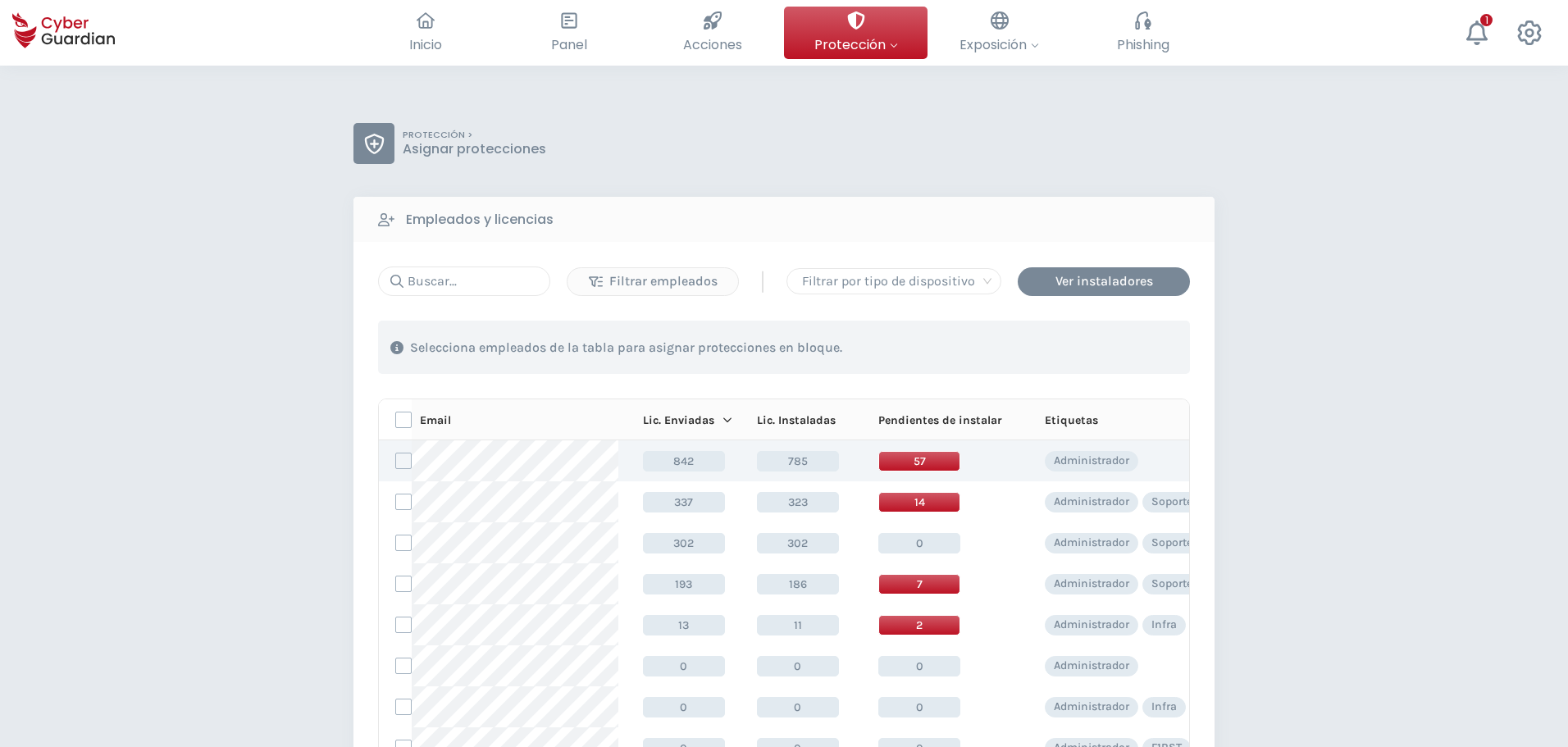
click at [798, 449] on td "785" at bounding box center [792, 461] width 121 height 41
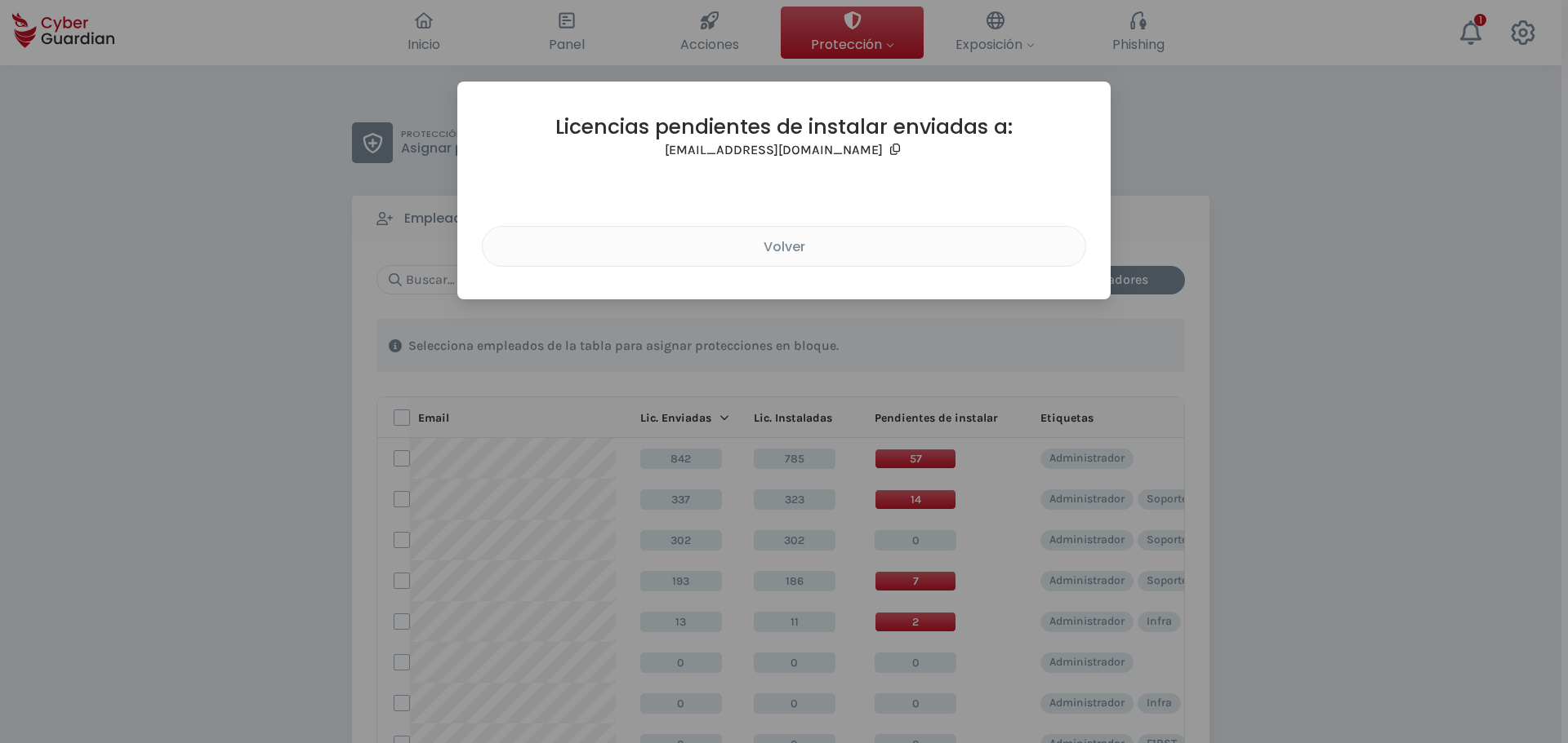
click at [503, 470] on div "Licencias pendientes de instalar enviadas a: [EMAIL_ADDRESS][DOMAIN_NAME] Volver" at bounding box center [784, 371] width 1568 height 743
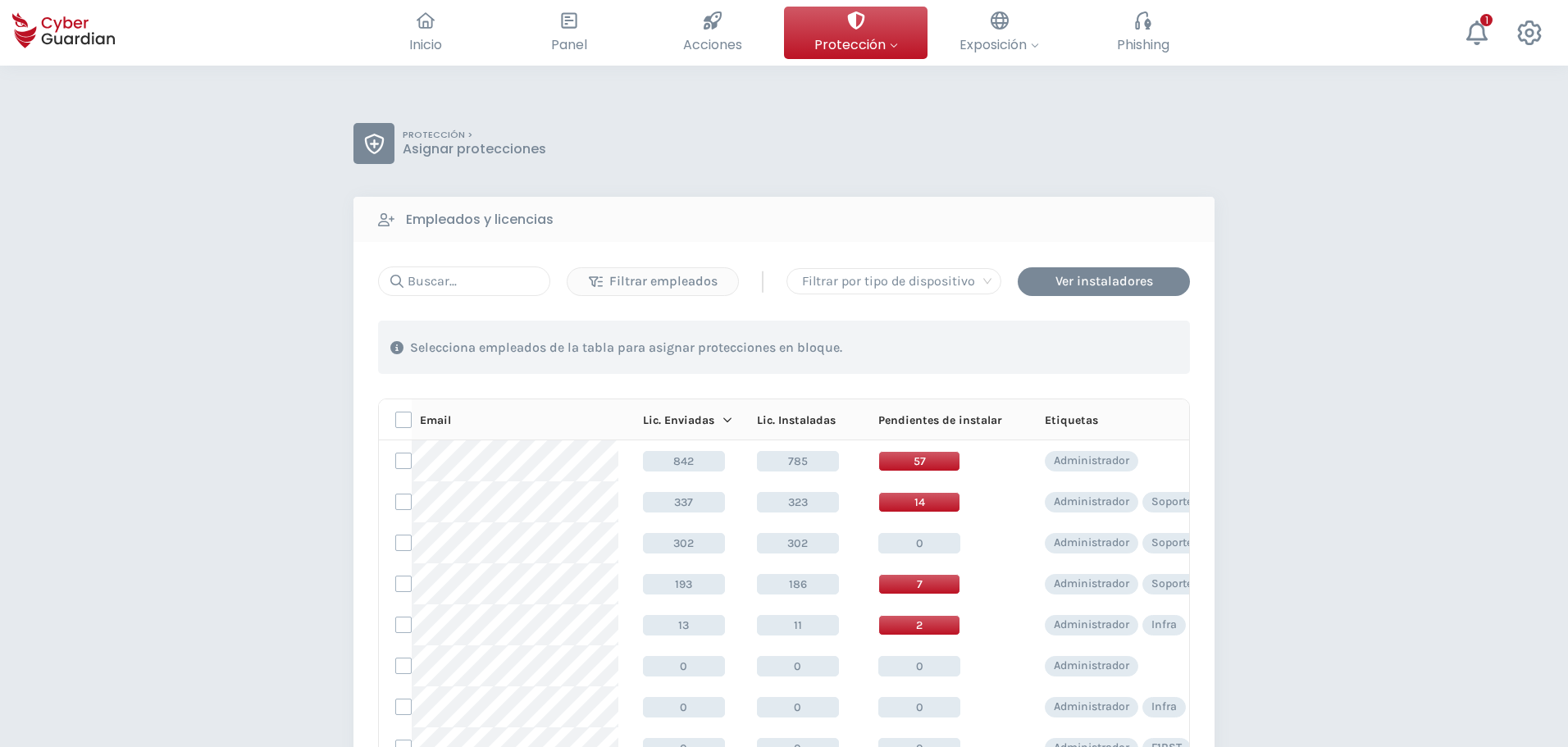
click at [1409, 280] on div "PROTECCIÓN > Asignar protecciones Empleados y licencias Filtrar empleados | Fil…" at bounding box center [784, 626] width 1568 height 1121
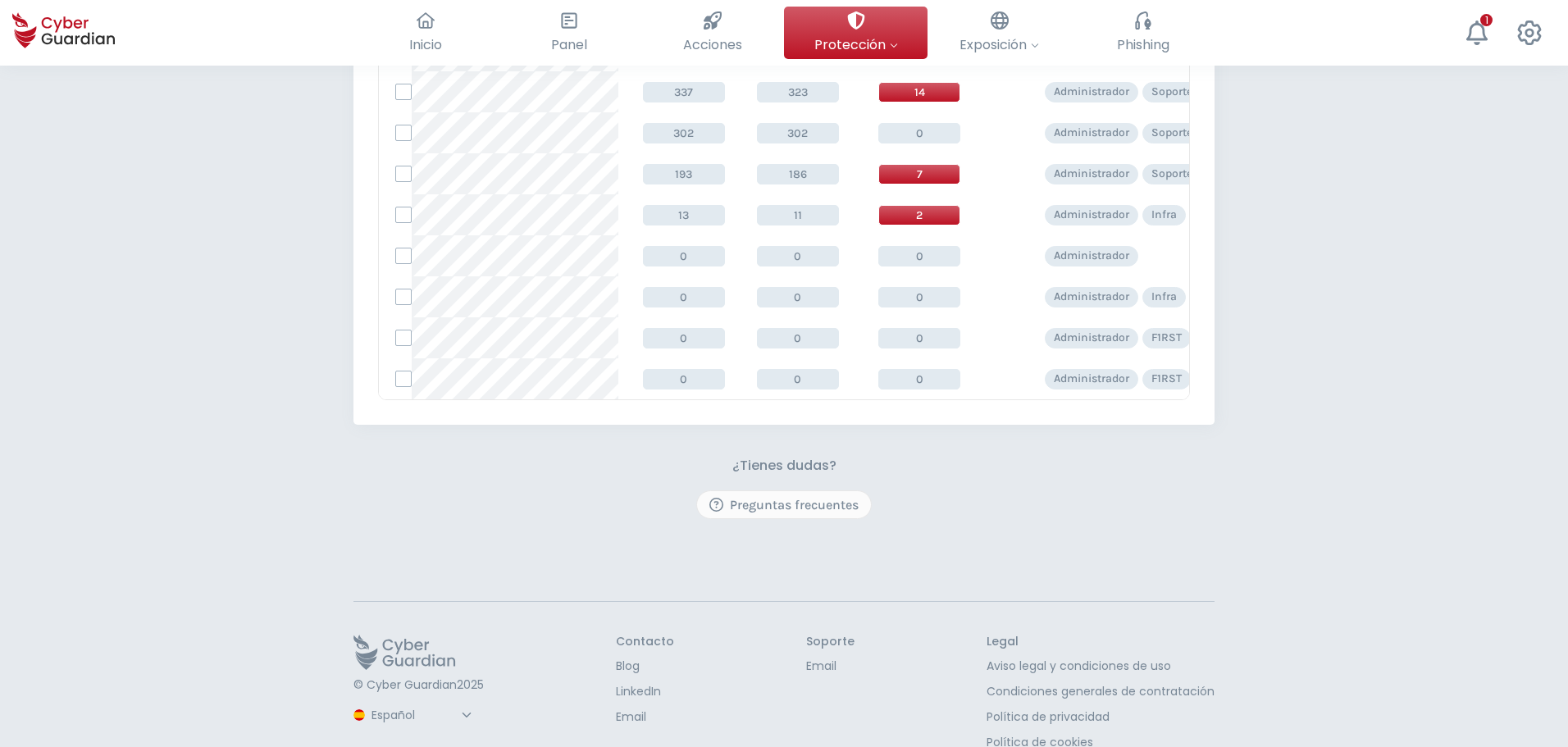
scroll to position [455, 0]
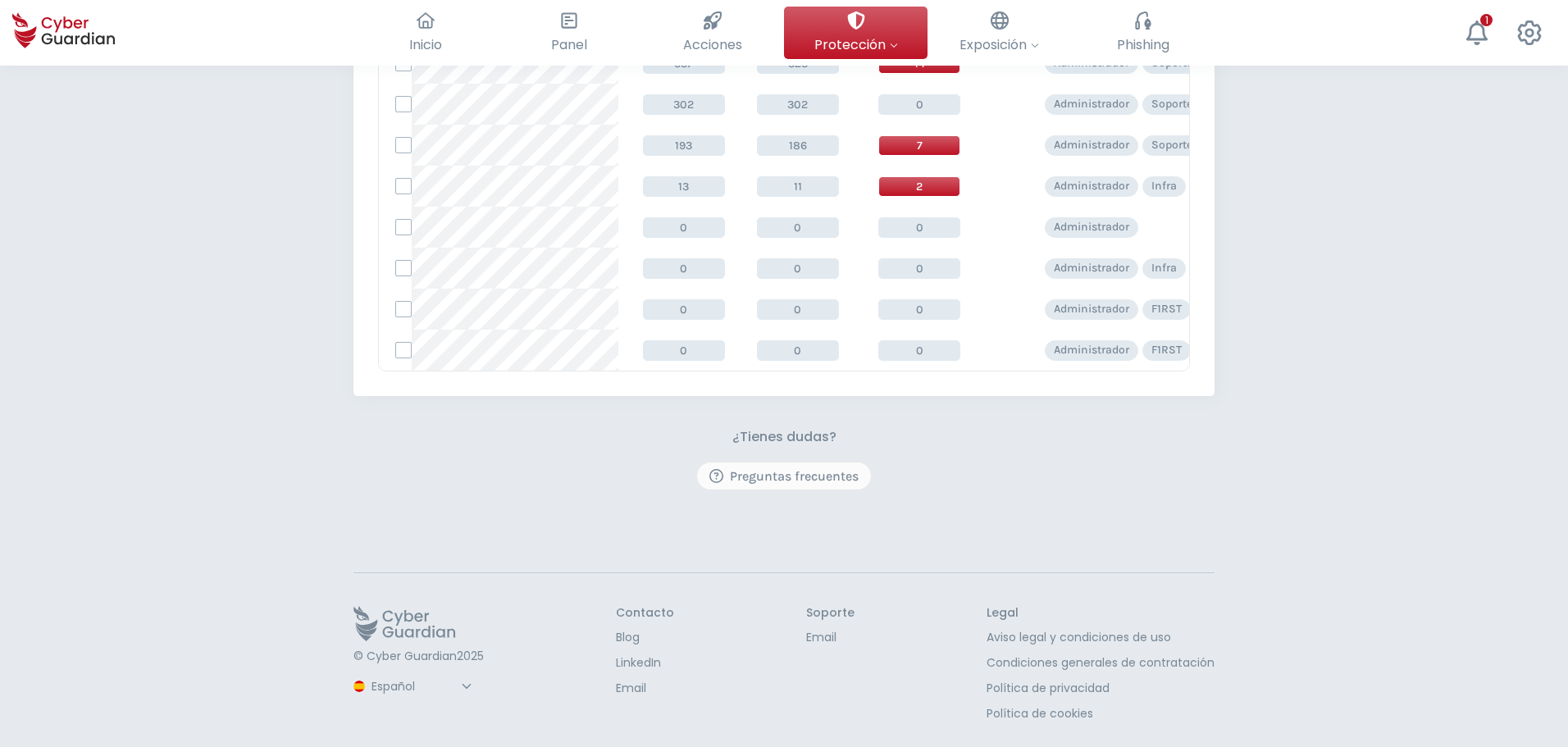
click at [218, 360] on div "PROTECCIÓN > Asignar protecciones Empleados y licencias Filtrar empleados | Fil…" at bounding box center [784, 187] width 1568 height 1121
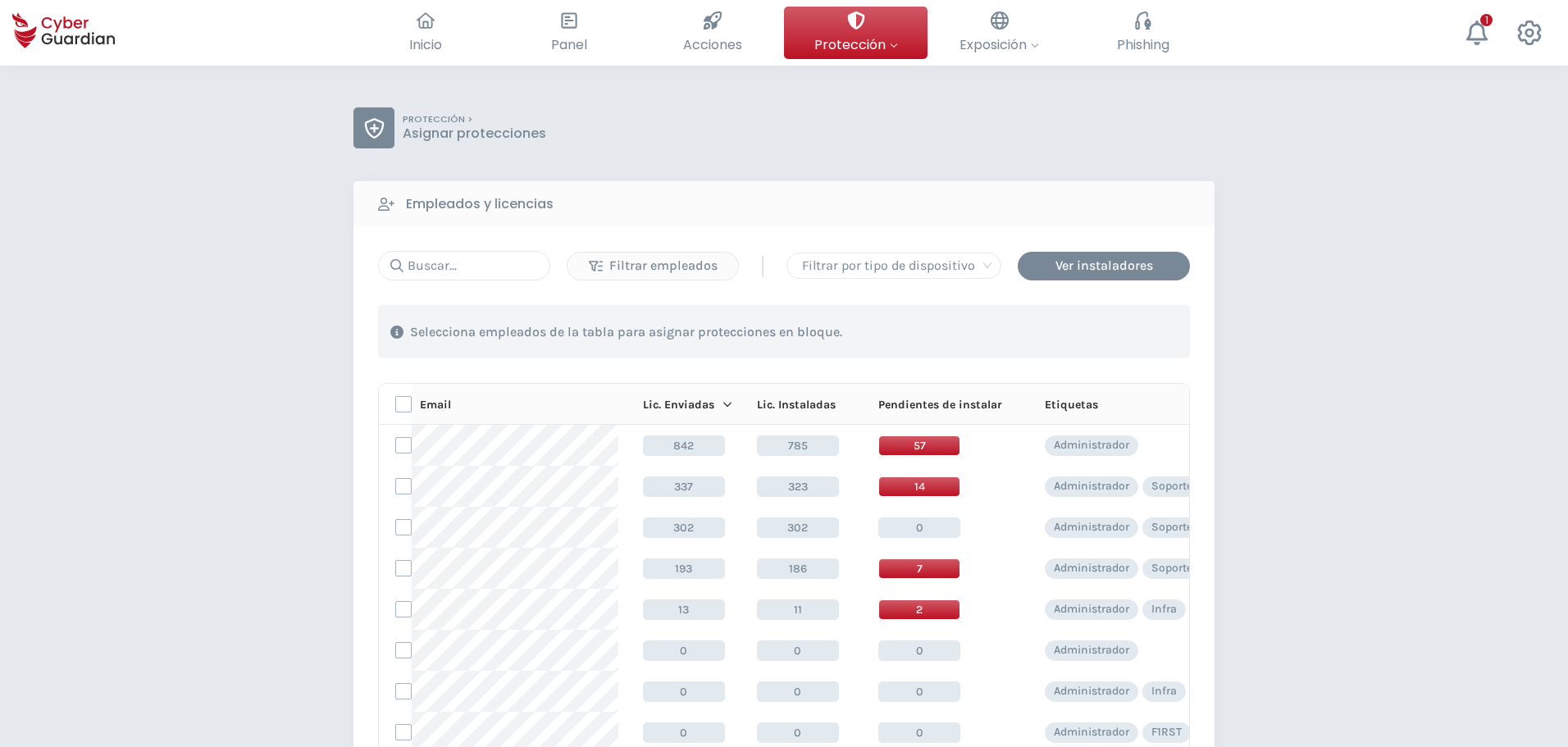
scroll to position [0, 0]
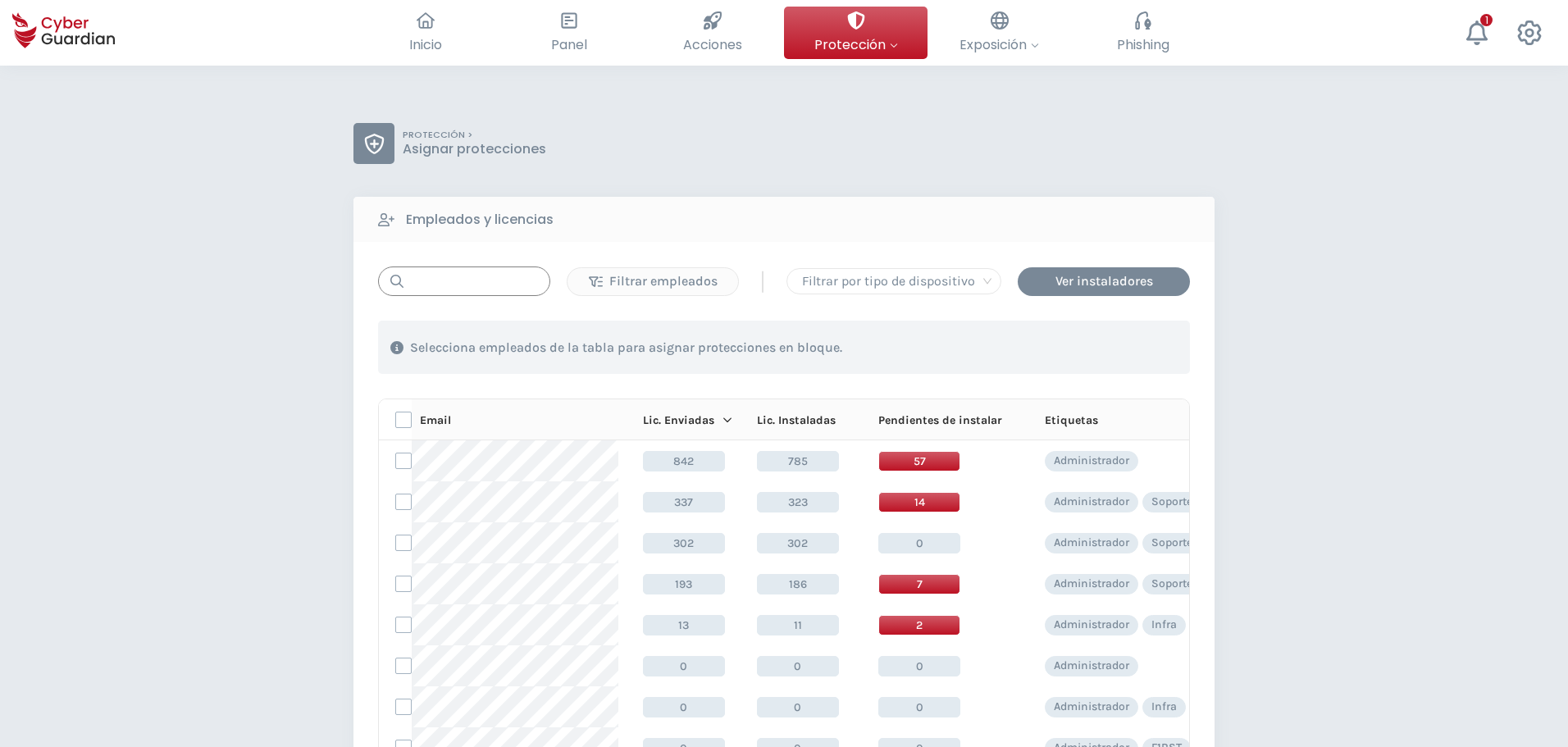
click at [482, 285] on input "text" at bounding box center [464, 281] width 172 height 30
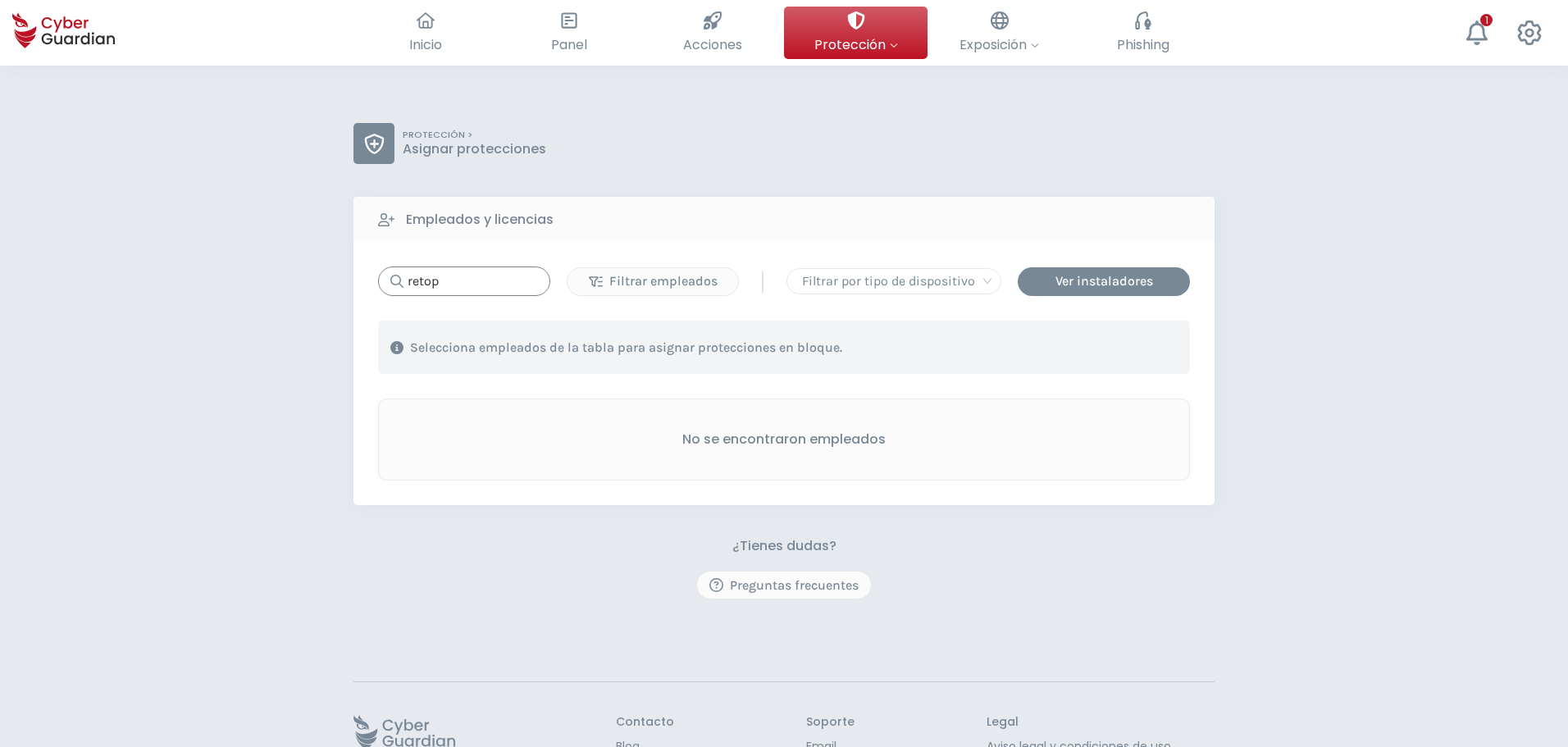
type input "retop"
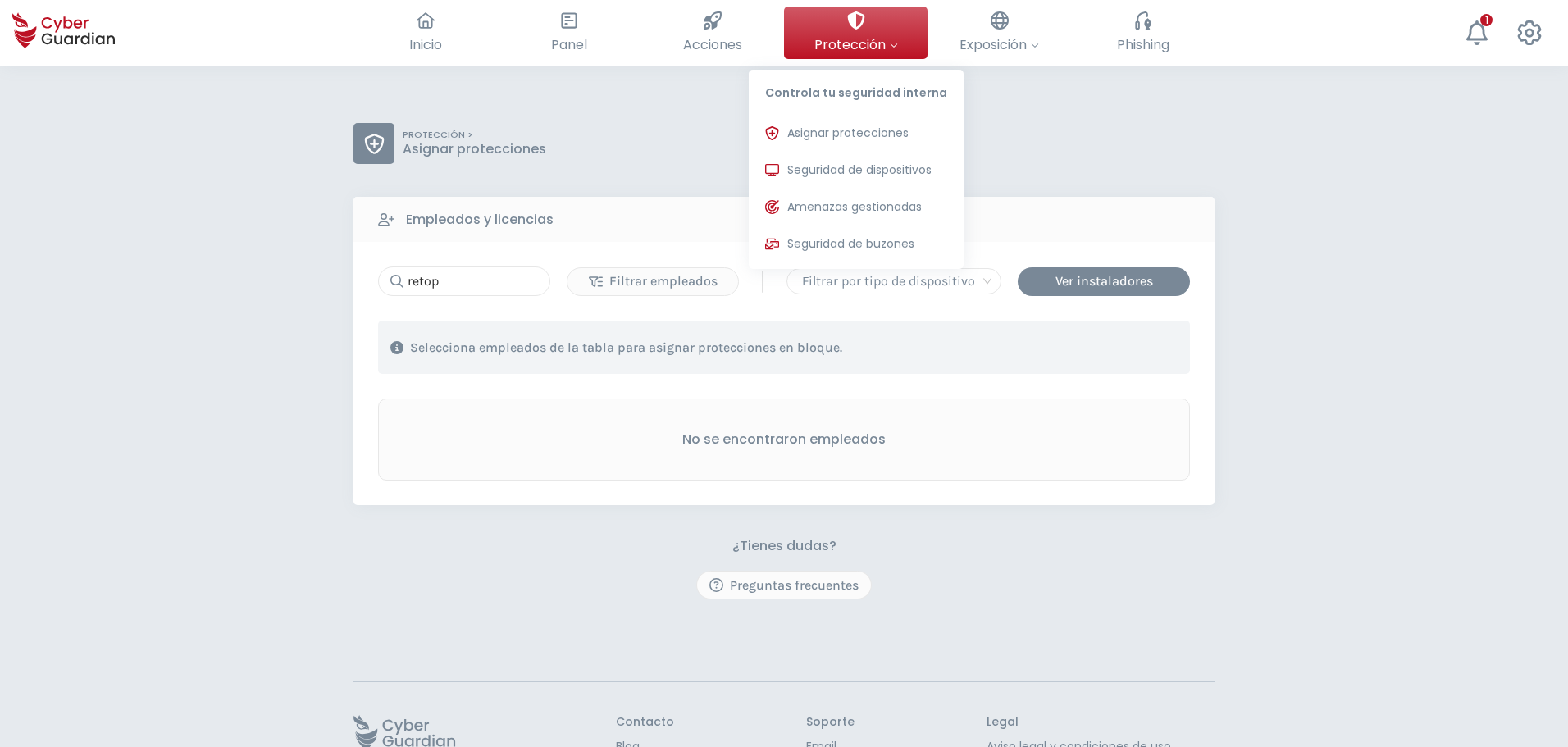
click at [863, 54] on button "Protección Controla tu seguridad interna Asignar protecciones Asigna las licenc…" at bounding box center [855, 33] width 143 height 53
click at [841, 163] on span "Seguridad de dispositivos" at bounding box center [859, 170] width 144 height 17
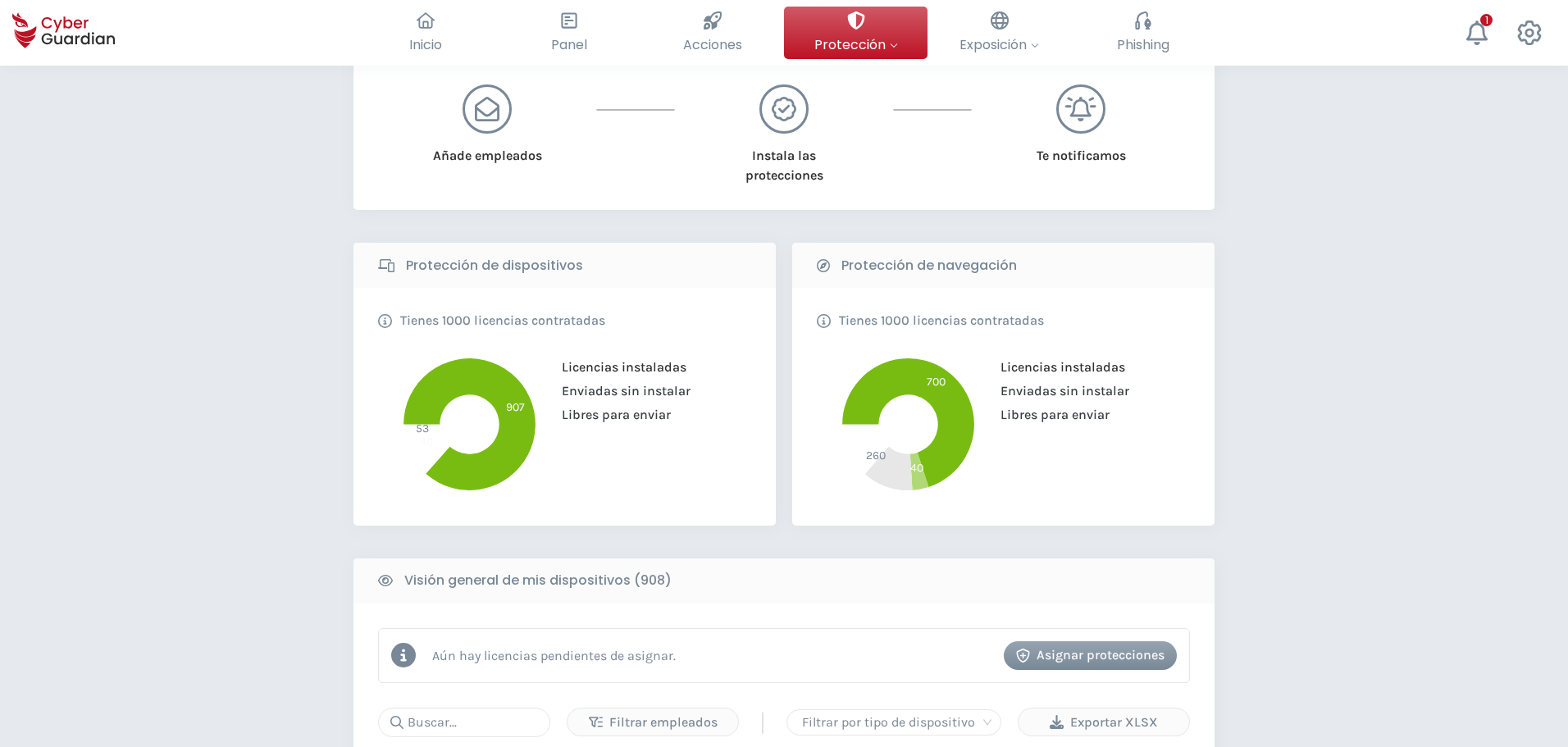
scroll to position [410, 0]
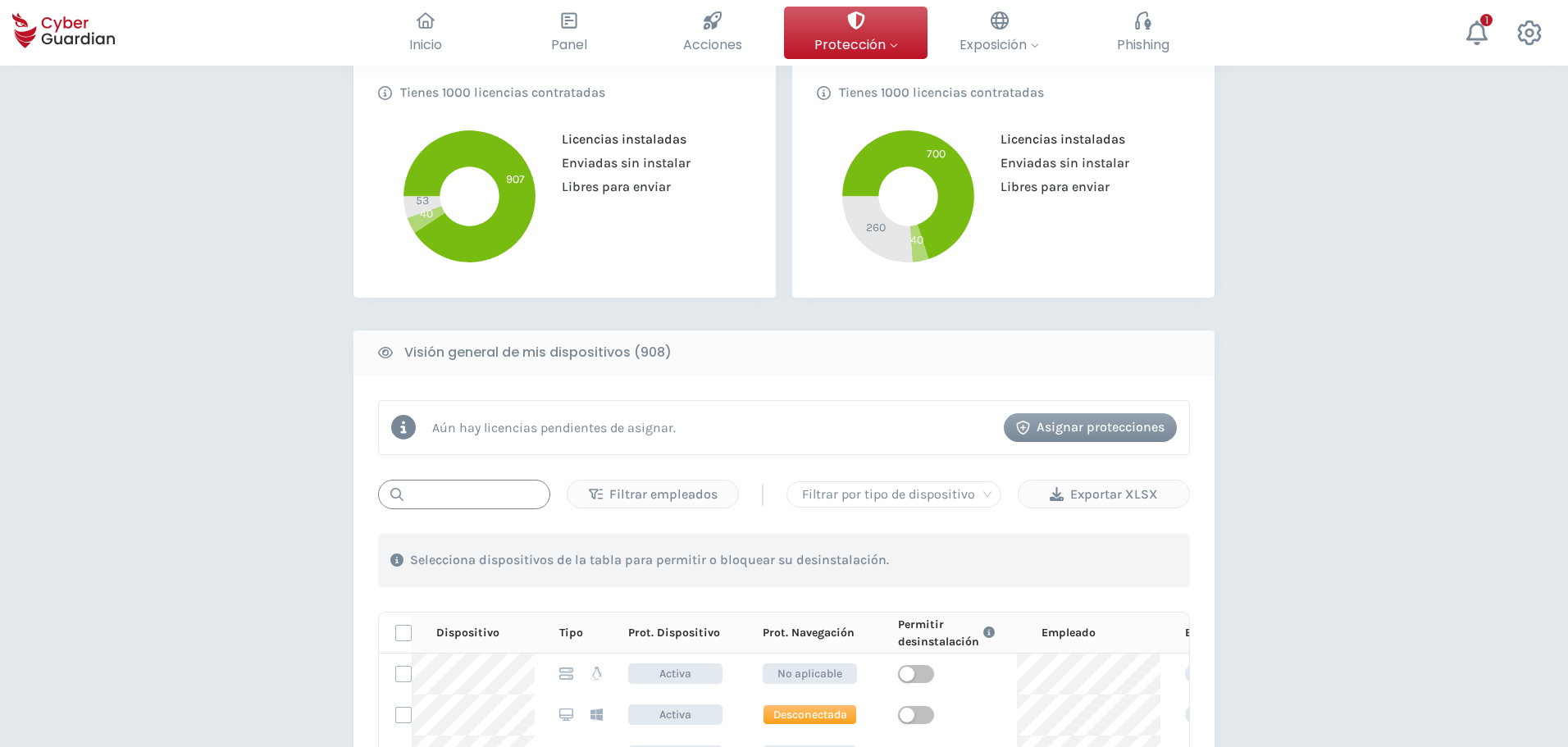
click at [482, 483] on input "text" at bounding box center [464, 494] width 172 height 30
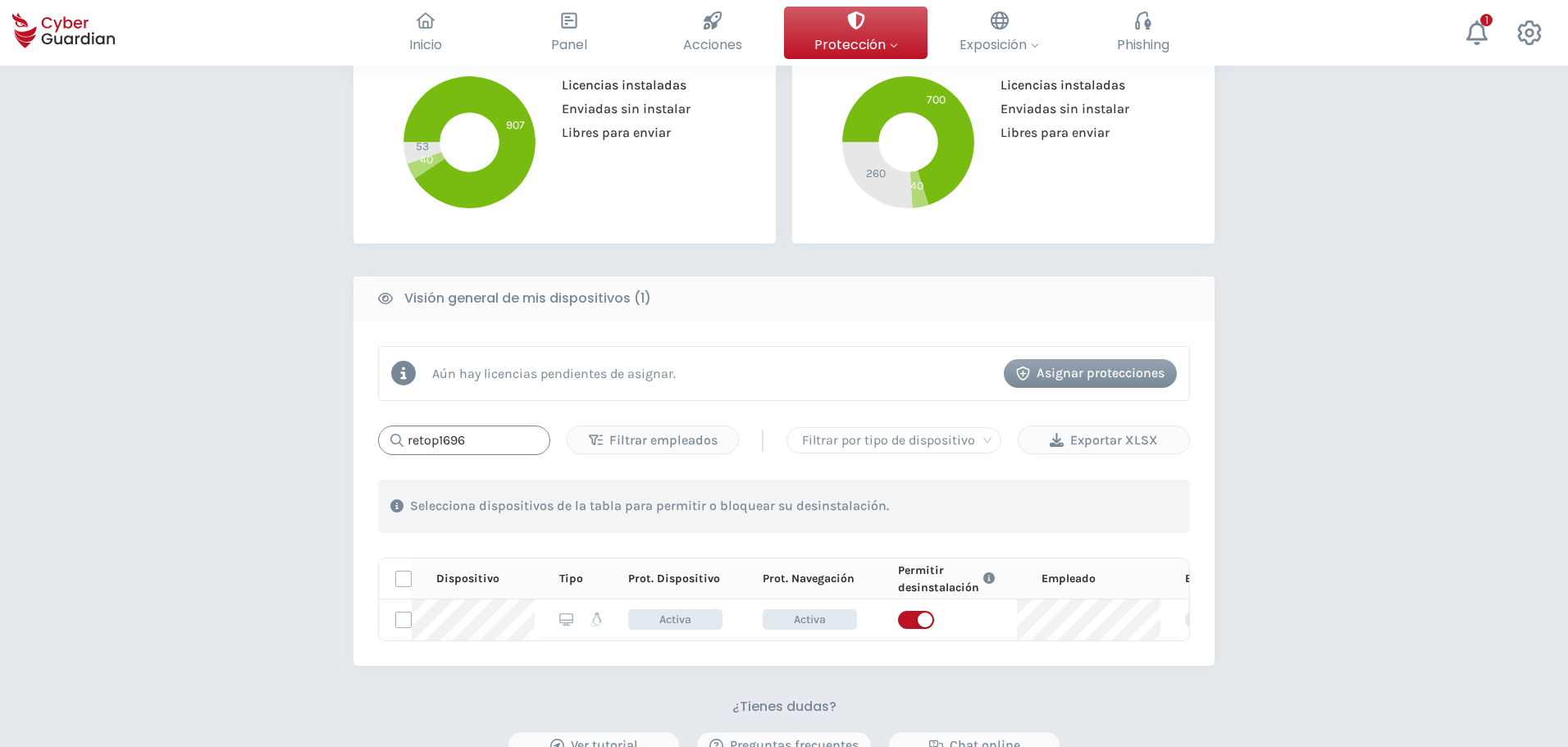
scroll to position [493, 0]
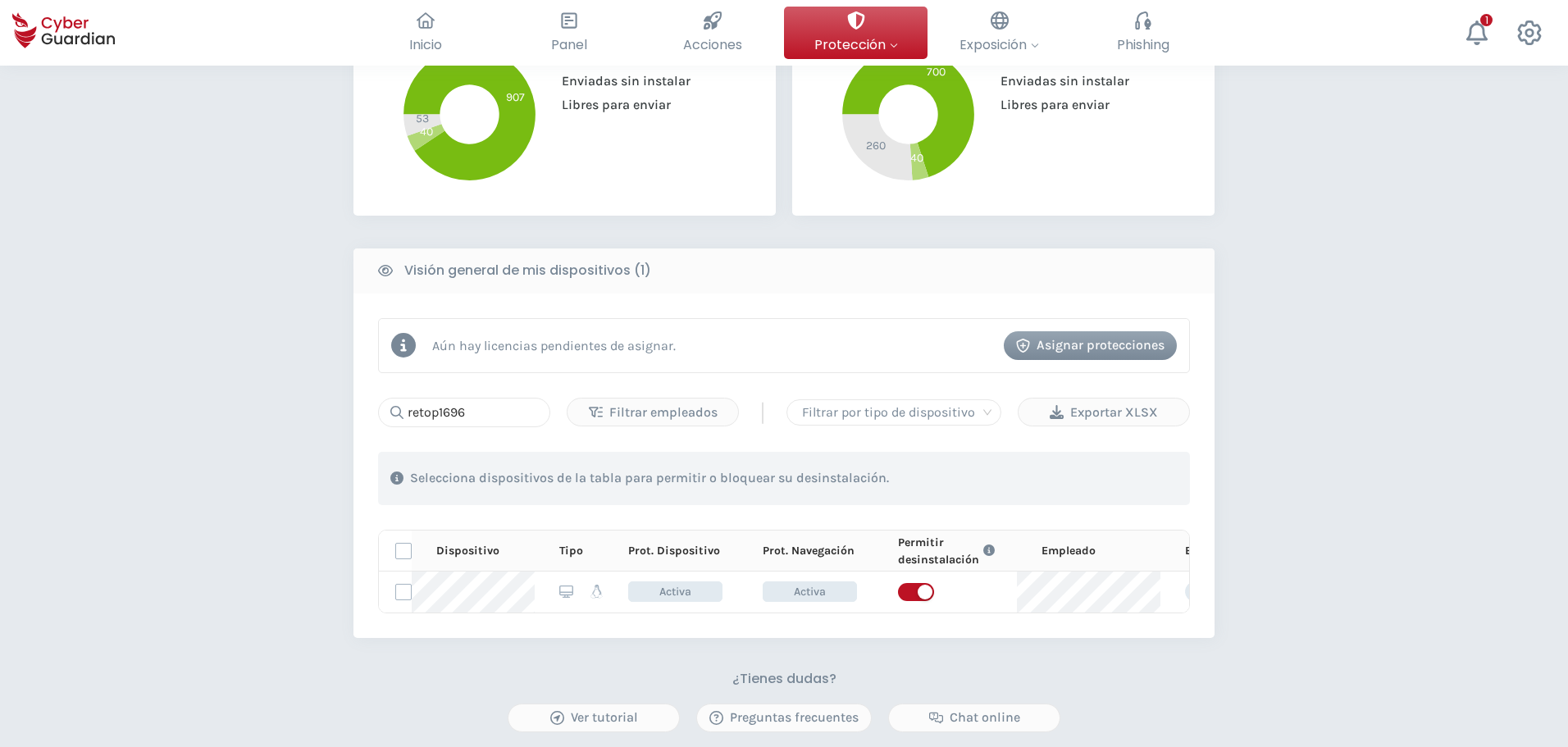
click at [259, 315] on div "PROTECCIÓN > Seguridad de dispositivos ¿Cómo funciona? Añade empleados Instala …" at bounding box center [784, 281] width 1568 height 1415
click at [214, 510] on div "PROTECCIÓN > Seguridad de dispositivos ¿Cómo funciona? Añade empleados Instala …" at bounding box center [784, 281] width 1568 height 1415
click at [503, 407] on input "retop1696" at bounding box center [464, 412] width 172 height 30
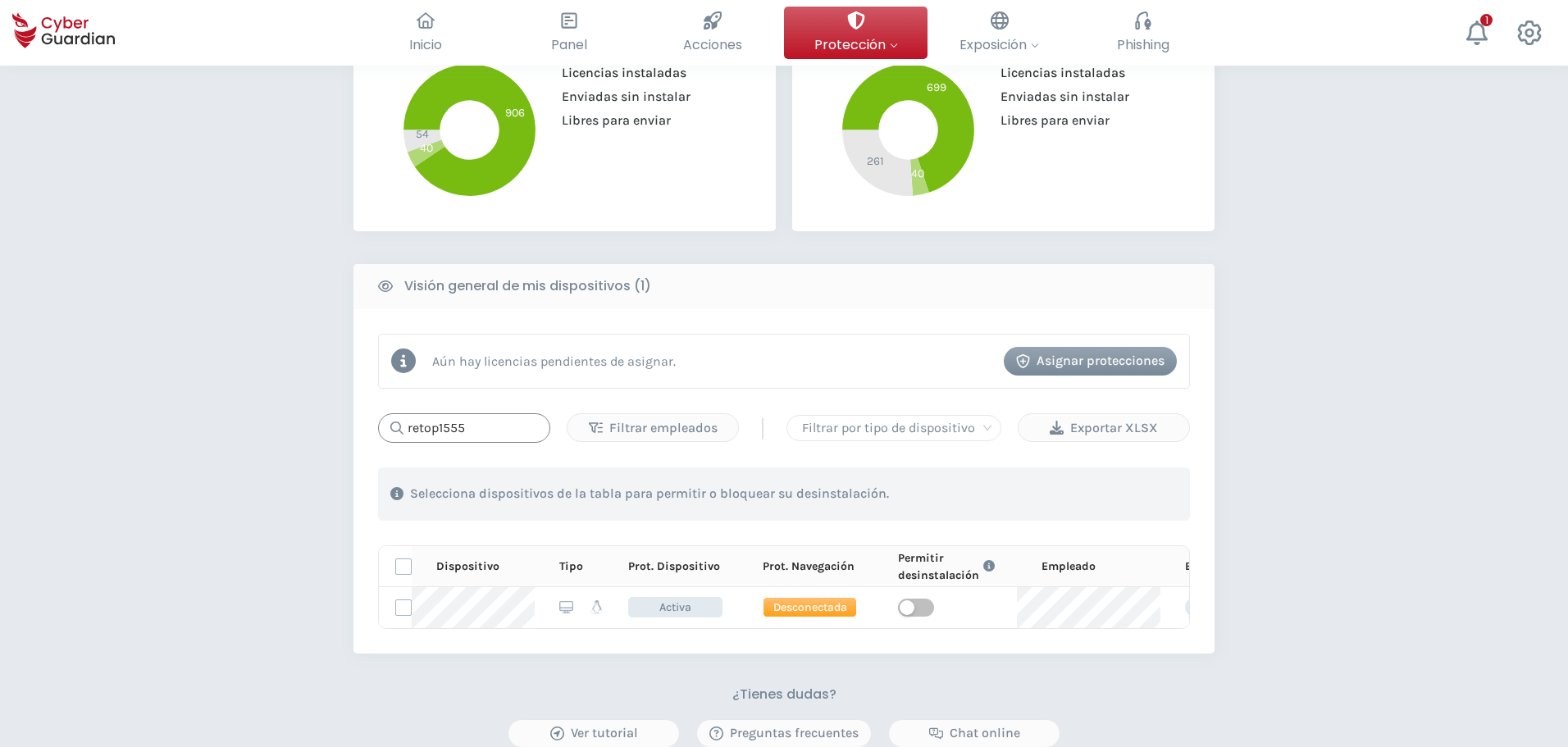
scroll to position [340, 0]
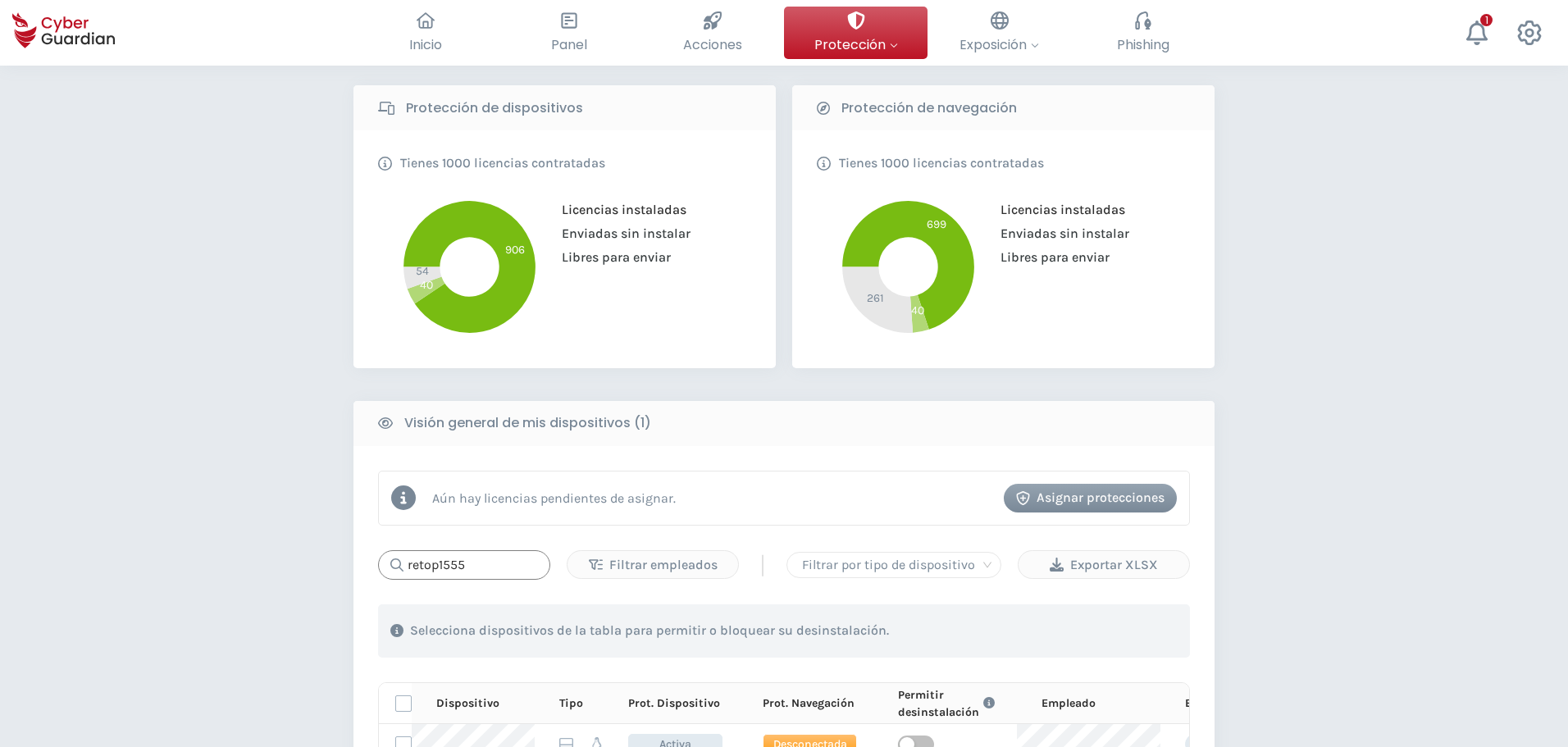
type input "retop1555"
click at [941, 276] on icon at bounding box center [909, 265] width 132 height 129
click at [208, 281] on div "PROTECCIÓN > Seguridad de dispositivos ¿Cómo funciona? Añade empleados Instala …" at bounding box center [784, 433] width 1568 height 1415
click at [228, 184] on div "PROTECCIÓN > Seguridad de dispositivos ¿Cómo funciona? Añade empleados Instala …" at bounding box center [784, 433] width 1568 height 1415
click at [137, 336] on div "PROTECCIÓN > Seguridad de dispositivos ¿Cómo funciona? Añade empleados Instala …" at bounding box center [784, 433] width 1568 height 1415
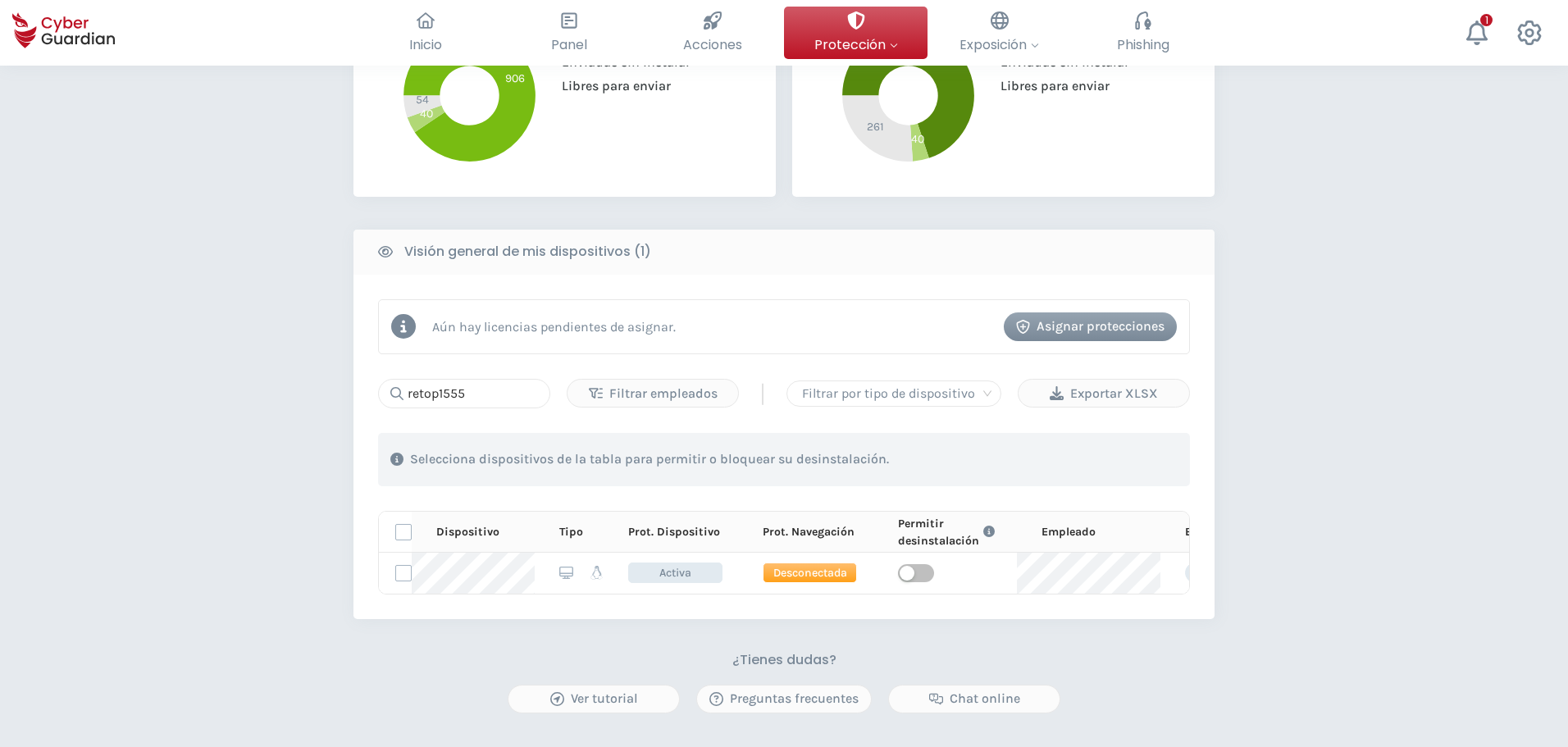
scroll to position [750, 0]
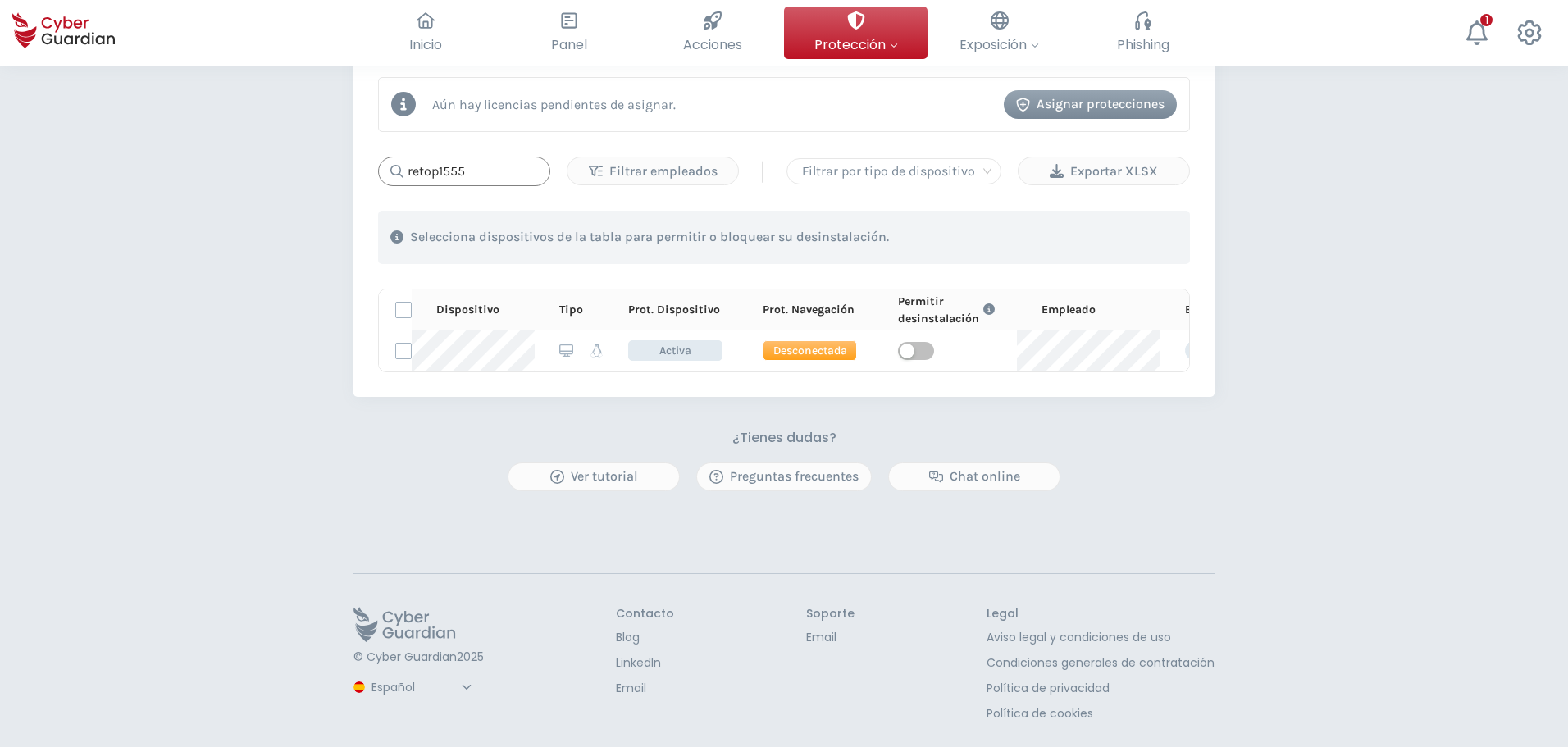
drag, startPoint x: 520, startPoint y: 140, endPoint x: 111, endPoint y: 142, distance: 409.0
click at [111, 142] on div "PROTECCIÓN > Seguridad de dispositivos ¿Cómo funciona? Añade empleados Instala …" at bounding box center [784, 39] width 1568 height 1415
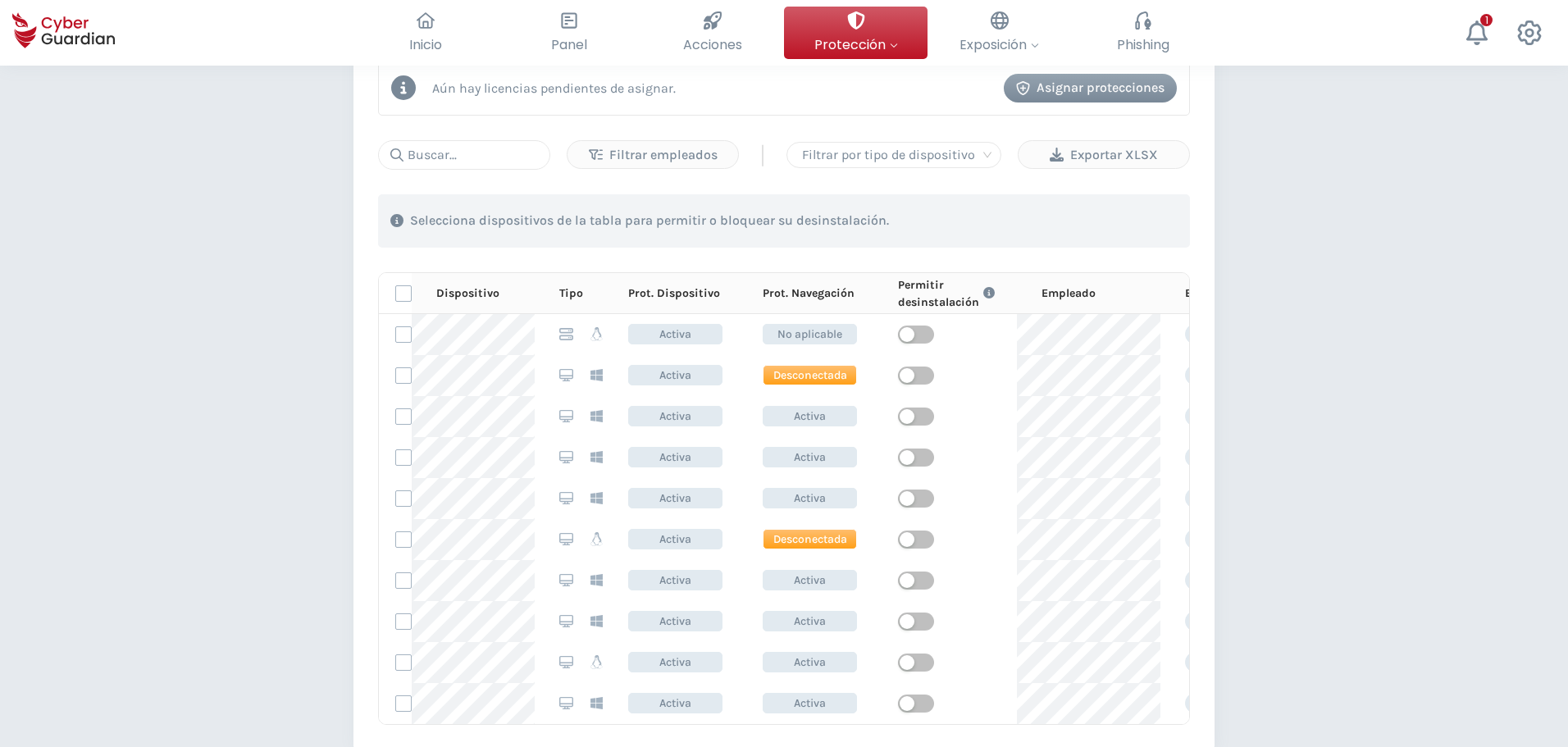
click at [199, 393] on div "PROTECCIÓN > Seguridad de dispositivos ¿Cómo funciona? Añade empleados Instala …" at bounding box center [784, 208] width 1568 height 1784
click at [317, 476] on div "PROTECCIÓN > Seguridad de dispositivos ¿Cómo funciona? Añade empleados Instala …" at bounding box center [784, 208] width 1568 height 1784
click at [197, 401] on div "PROTECCIÓN > Seguridad de dispositivos ¿Cómo funciona? Añade empleados Instala …" at bounding box center [784, 208] width 1568 height 1784
click at [265, 550] on div "PROTECCIÓN > Seguridad de dispositivos ¿Cómo funciona? Añade empleados Instala …" at bounding box center [784, 208] width 1568 height 1784
click at [17, 532] on div "PROTECCIÓN > Seguridad de dispositivos ¿Cómo funciona? Añade empleados Instala …" at bounding box center [784, 208] width 1568 height 1784
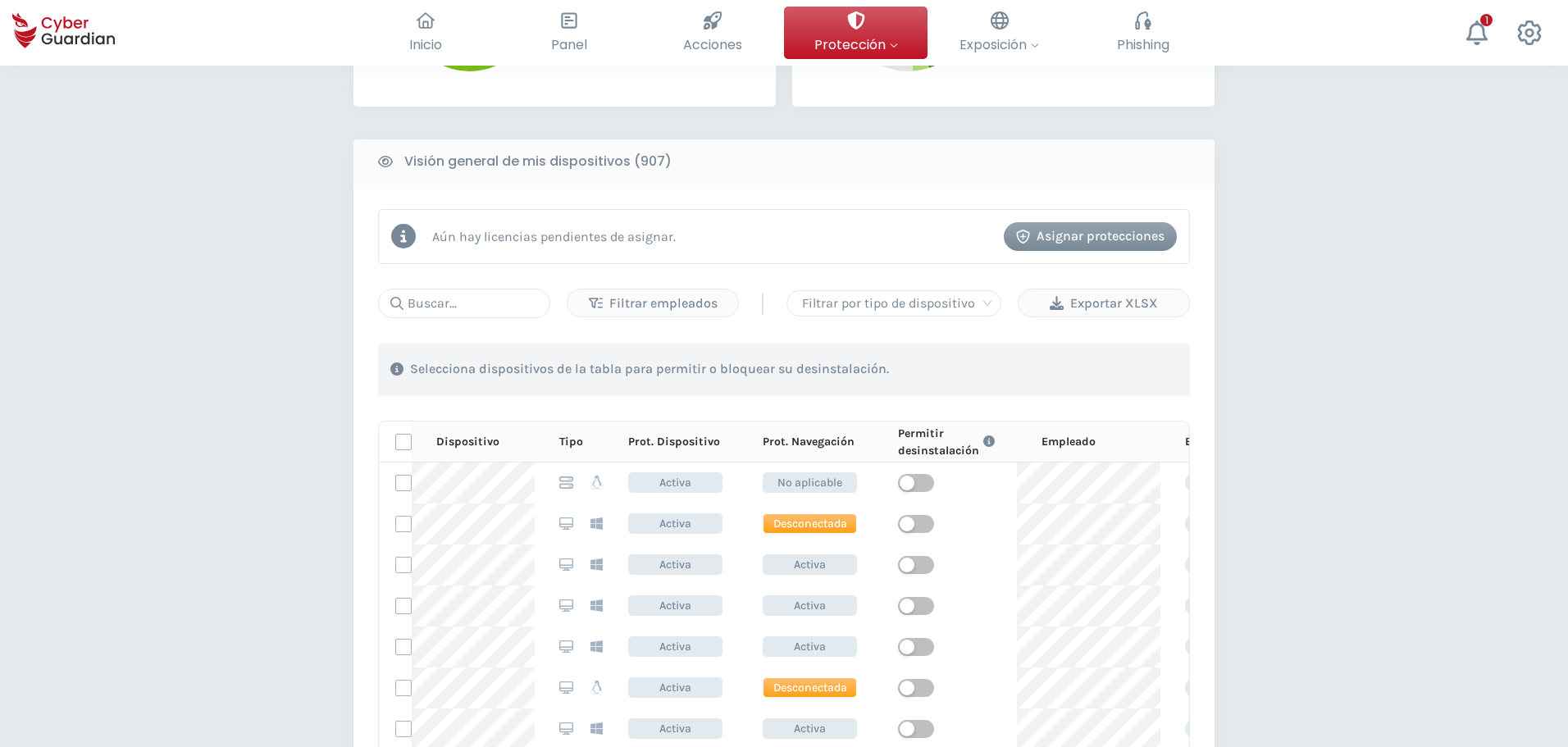
scroll to position [902, 0]
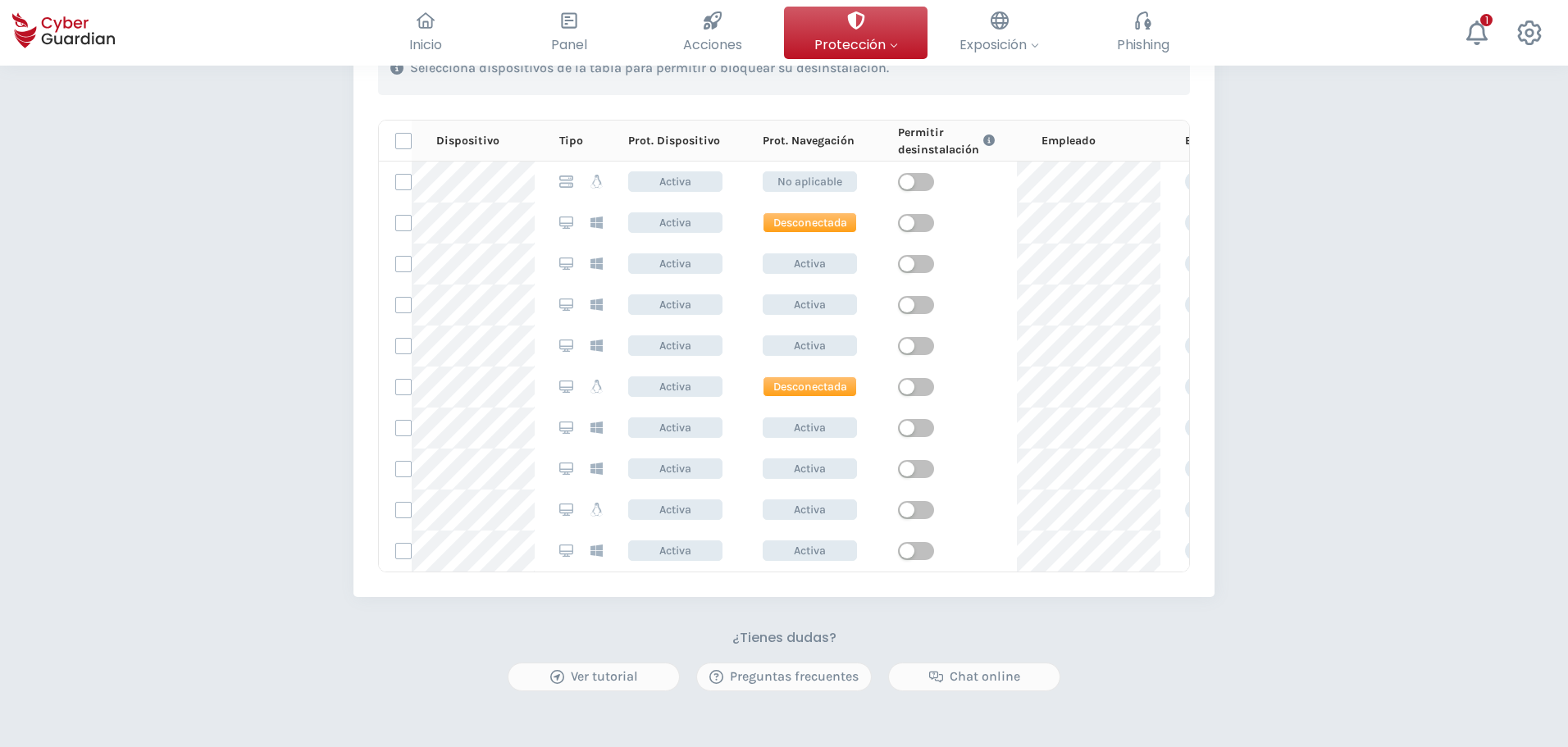
click at [1370, 424] on div "PROTECCIÓN > Seguridad de dispositivos ¿Cómo funciona? Añade empleados Instala …" at bounding box center [784, 55] width 1568 height 1784
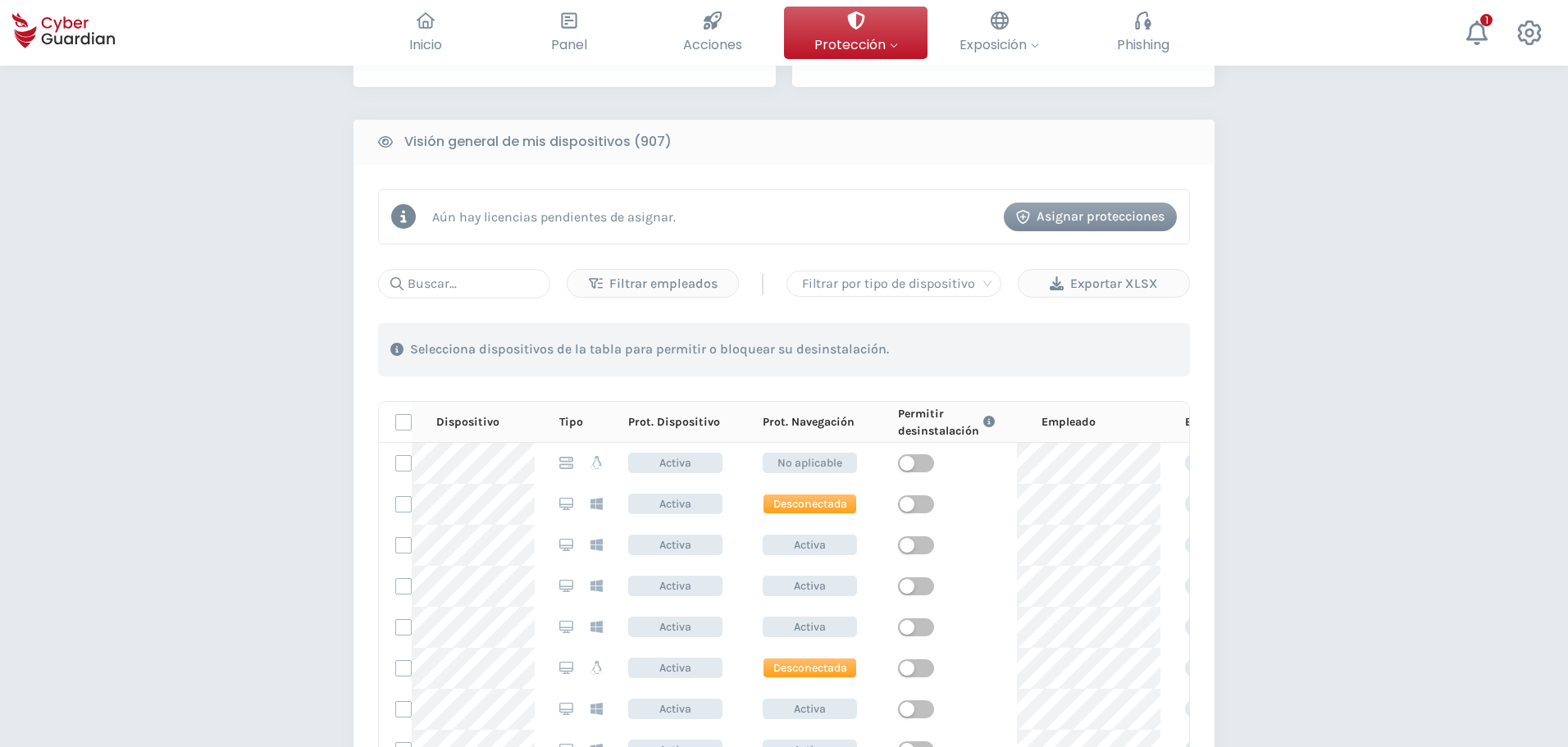
scroll to position [656, 0]
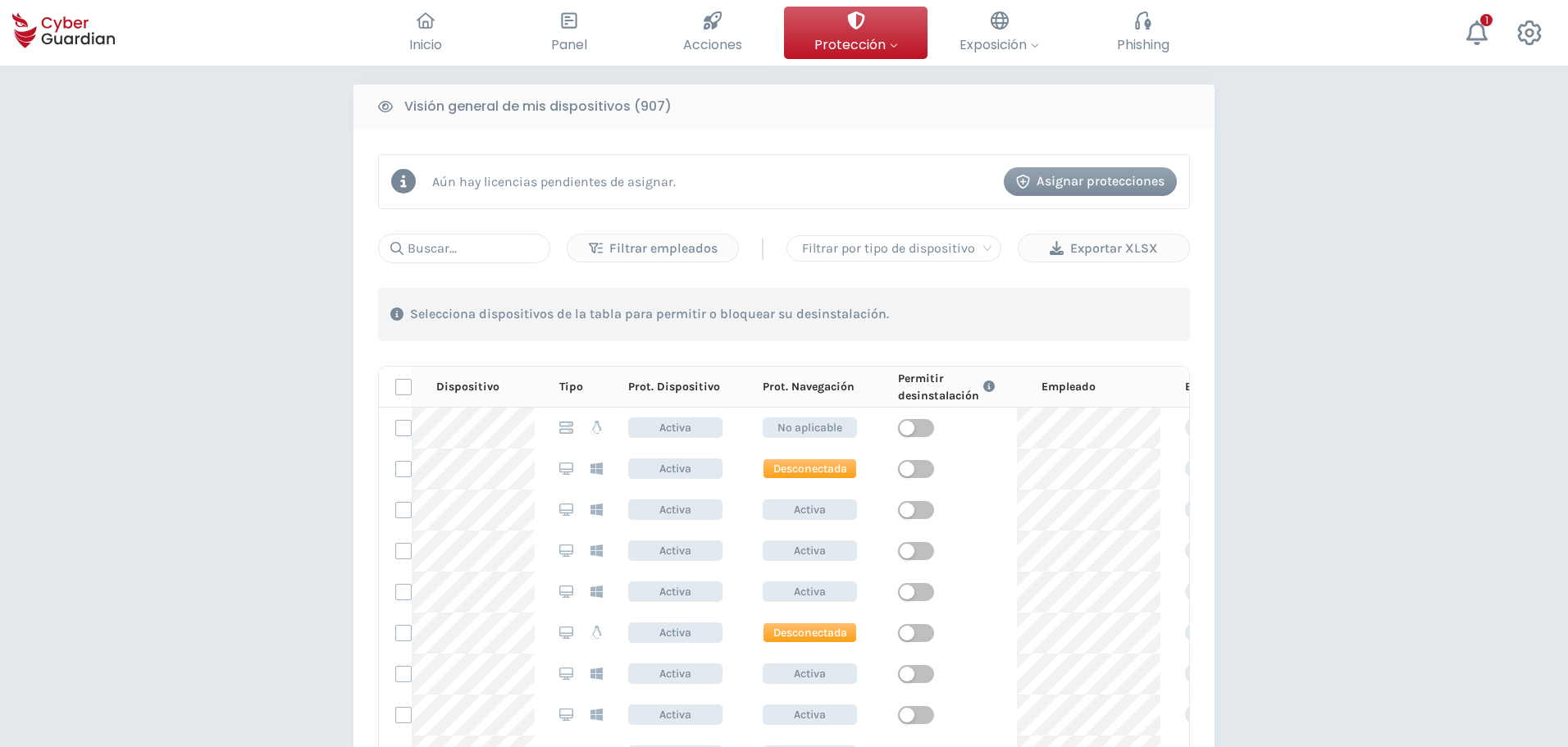
click at [75, 446] on div "PROTECCIÓN > Seguridad de dispositivos ¿Cómo funciona? Añade empleados Instala …" at bounding box center [784, 301] width 1568 height 1784
drag, startPoint x: 73, startPoint y: 488, endPoint x: 154, endPoint y: 495, distance: 81.3
click at [75, 491] on div "PROTECCIÓN > Seguridad de dispositivos ¿Cómo funciona? Añade empleados Instala …" at bounding box center [784, 301] width 1568 height 1784
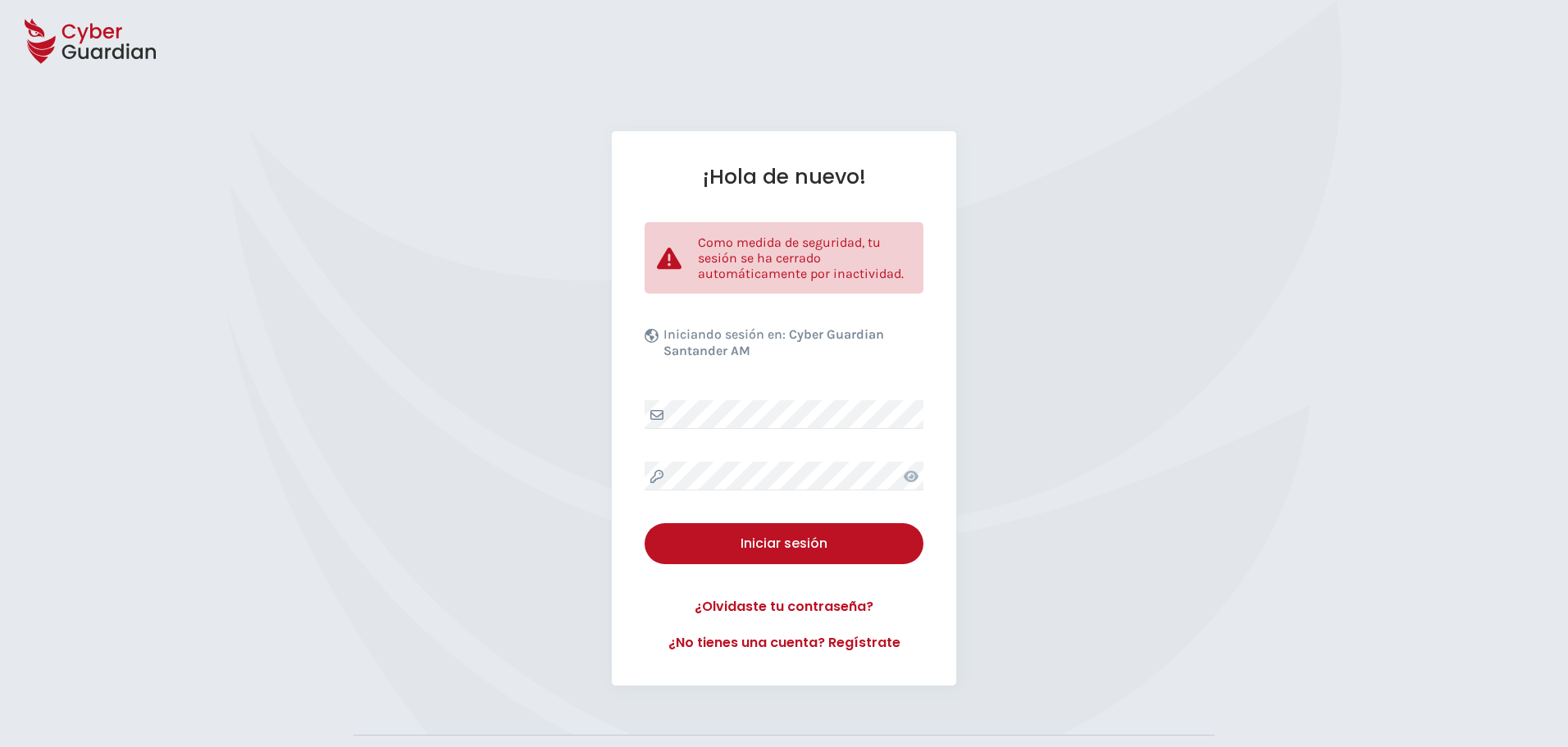
click at [417, 466] on div "¡Hola de nuevo! Como medida de seguridad, tu sesión se ha cerrado automáticamen…" at bounding box center [784, 409] width 1568 height 555
click at [1043, 443] on div "¡Hola de nuevo! Como medida de seguridad, tu sesión se ha cerrado automáticamen…" at bounding box center [784, 409] width 1568 height 555
